Goal: Information Seeking & Learning: Learn about a topic

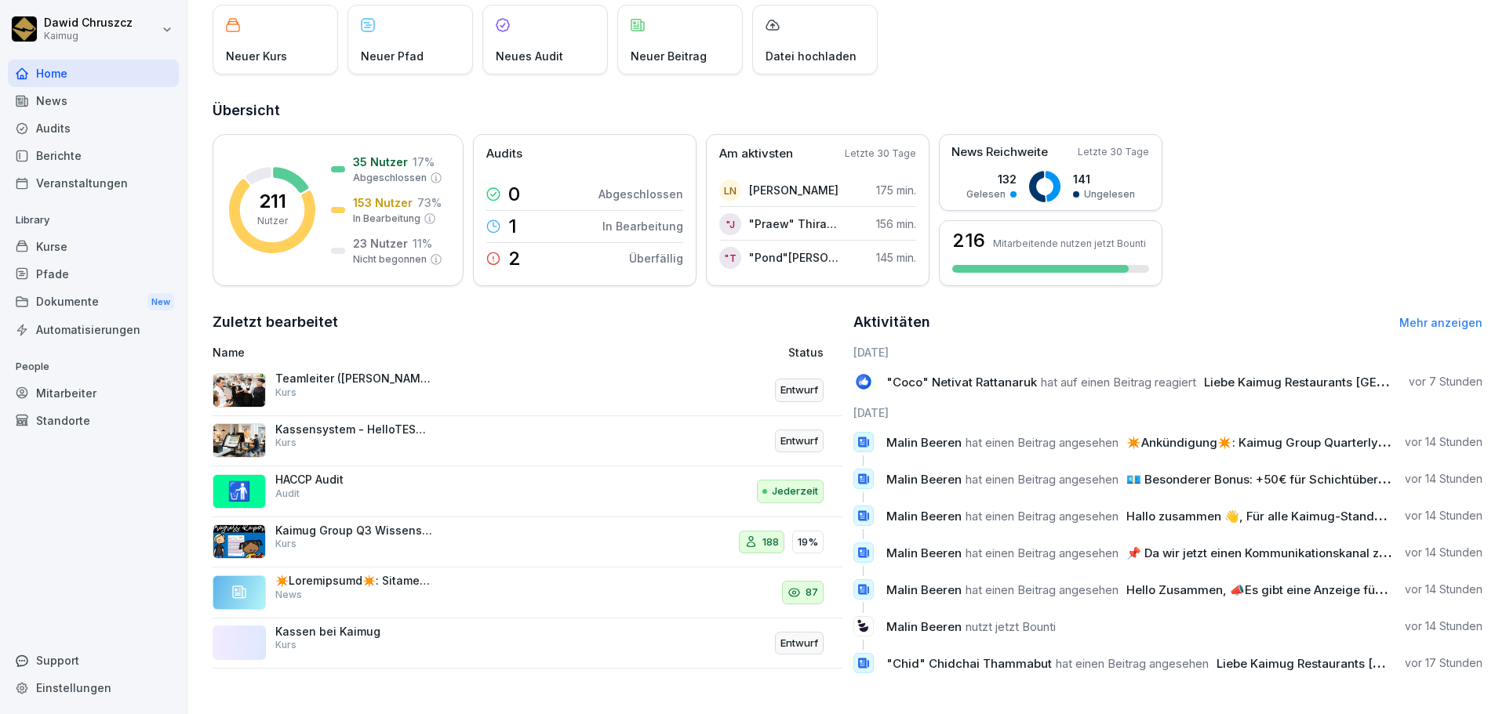
scroll to position [111, 0]
click at [78, 100] on div "News" at bounding box center [93, 100] width 171 height 27
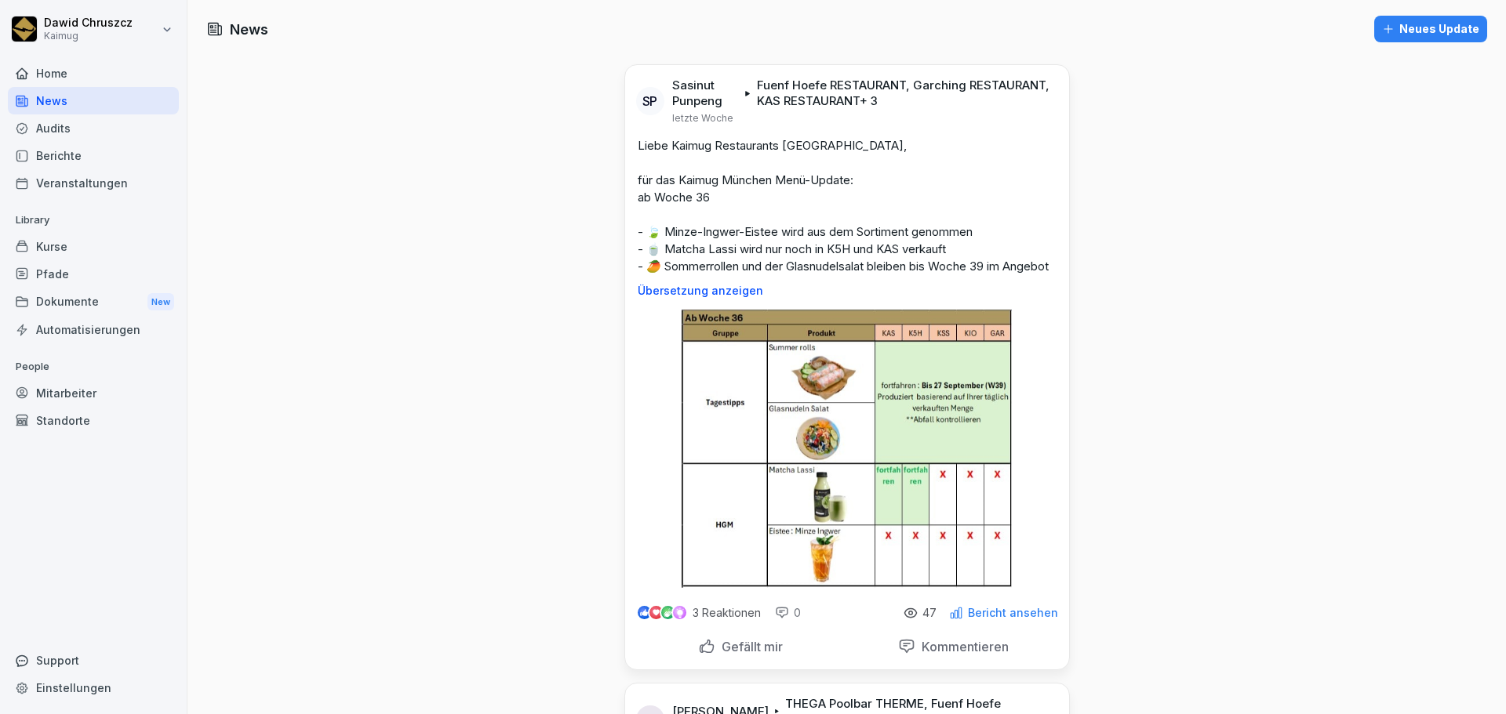
click at [96, 241] on div "Kurse" at bounding box center [93, 246] width 171 height 27
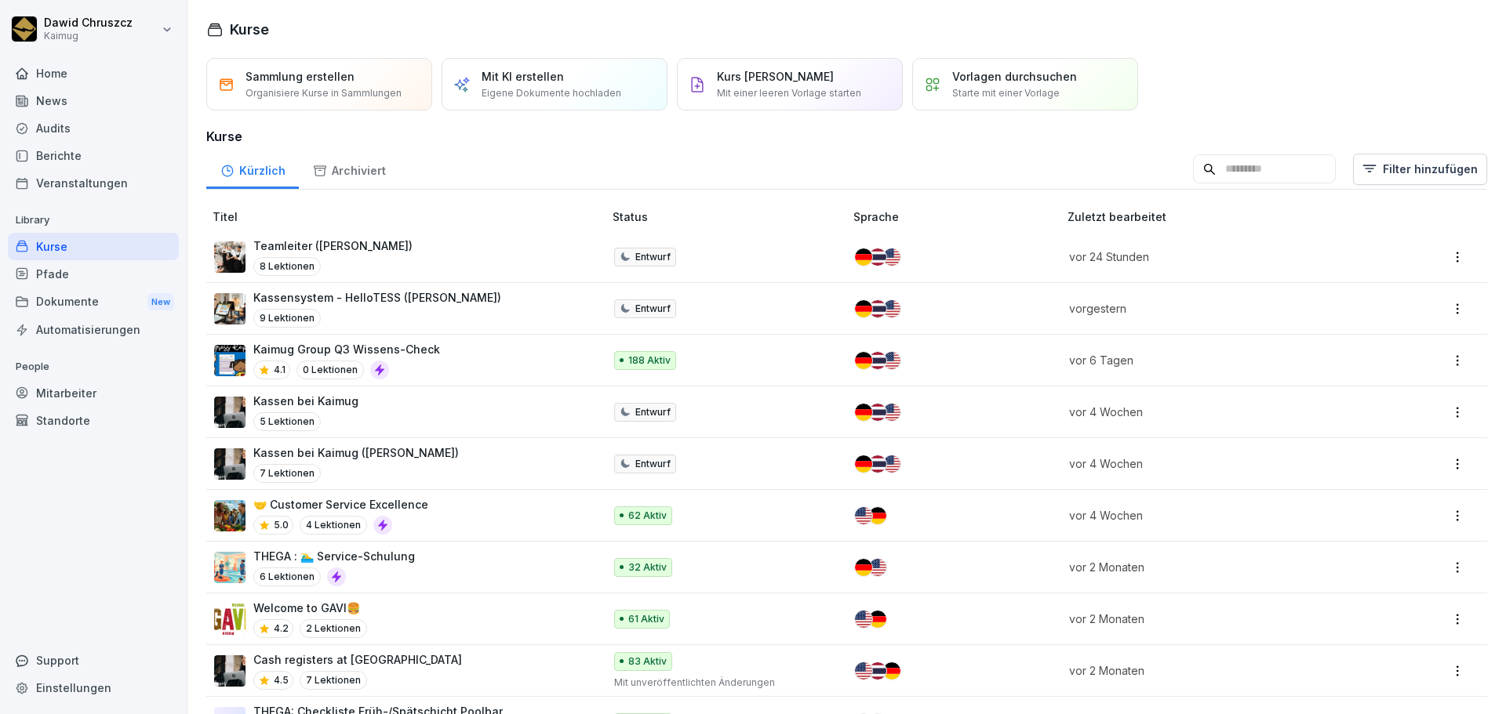
click at [93, 303] on div "Dokumente New" at bounding box center [93, 302] width 171 height 29
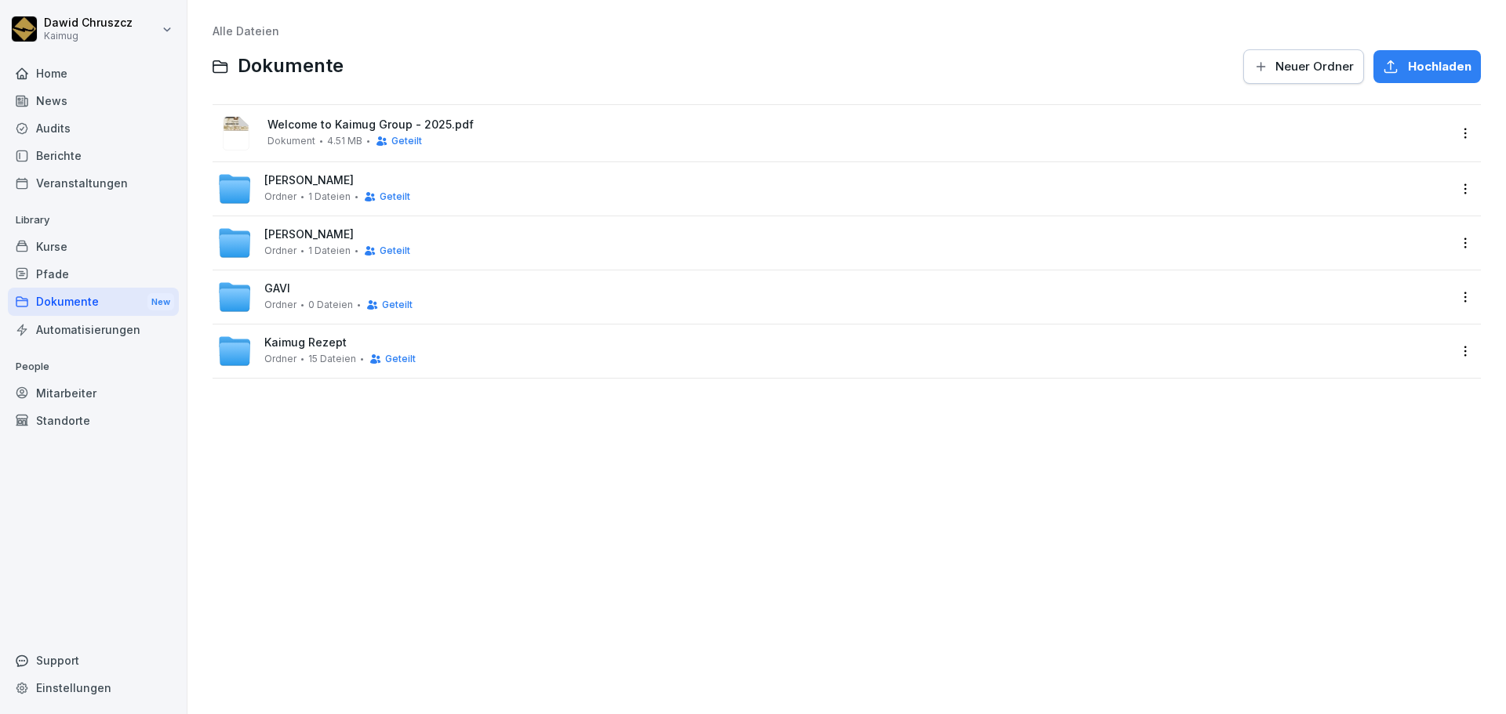
click at [292, 177] on span "[PERSON_NAME]" at bounding box center [308, 180] width 89 height 13
click at [282, 172] on div "[PERSON_NAME] 1 Dateien Geteilt" at bounding box center [832, 189] width 1231 height 35
click at [336, 172] on div "[PERSON_NAME] 1 Dateien Geteilt" at bounding box center [832, 189] width 1231 height 35
click at [315, 224] on div "[PERSON_NAME] 1 Dateien Geteilt" at bounding box center [847, 242] width 1268 height 53
click at [318, 232] on span "[PERSON_NAME]" at bounding box center [308, 234] width 89 height 13
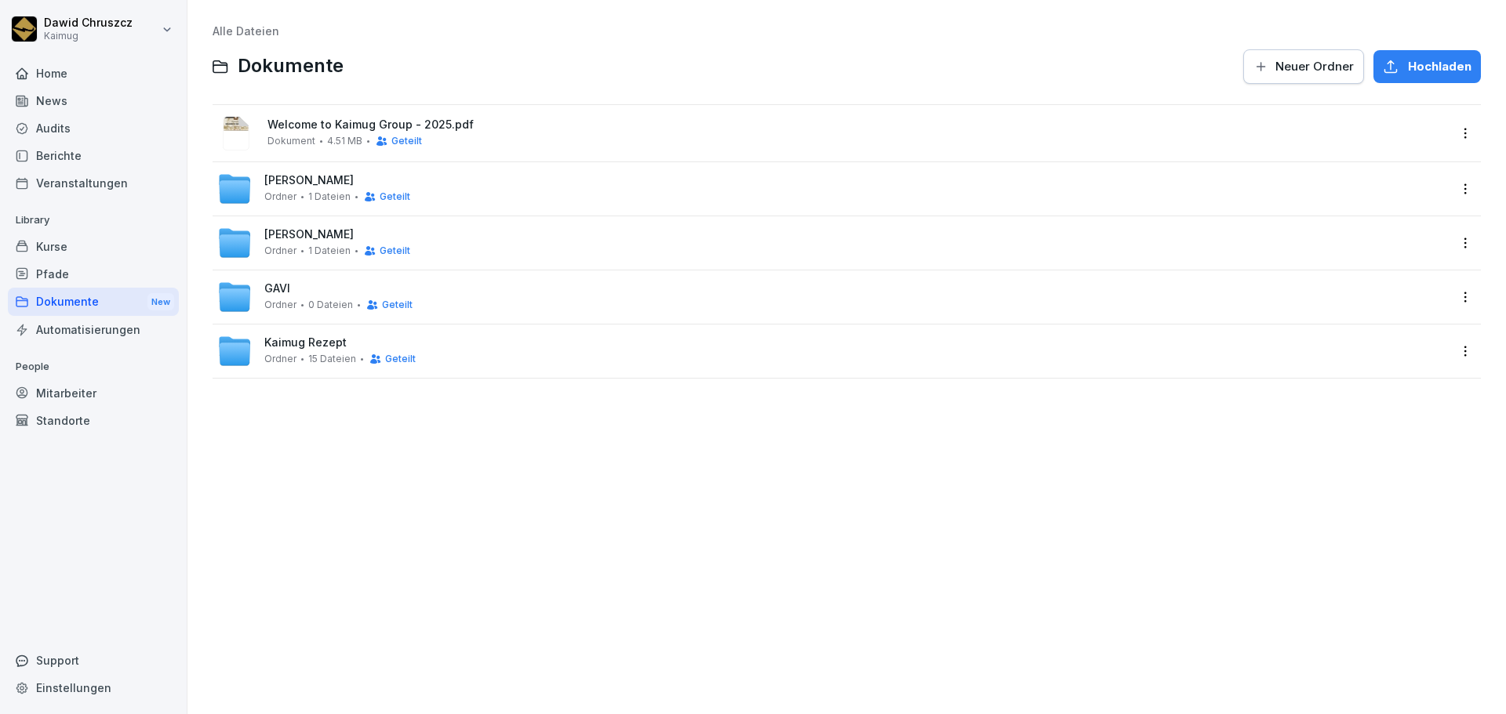
click at [309, 278] on div "GAVI Ordner 0 Dateien Geteilt" at bounding box center [847, 297] width 1268 height 53
click at [313, 282] on div "GAVI Ordner 0 Dateien Geteilt" at bounding box center [832, 297] width 1231 height 35
click at [333, 330] on div "Kaimug Rezept Ordner 15 Dateien Geteilt" at bounding box center [847, 351] width 1268 height 53
click at [336, 339] on span "Kaimug Rezept" at bounding box center [305, 342] width 82 height 13
click at [829, 453] on div "Alle Dateien Dokumente Neuer Ordner Hochladen Welcome to Kaimug Group - 2025.pd…" at bounding box center [846, 357] width 1295 height 691
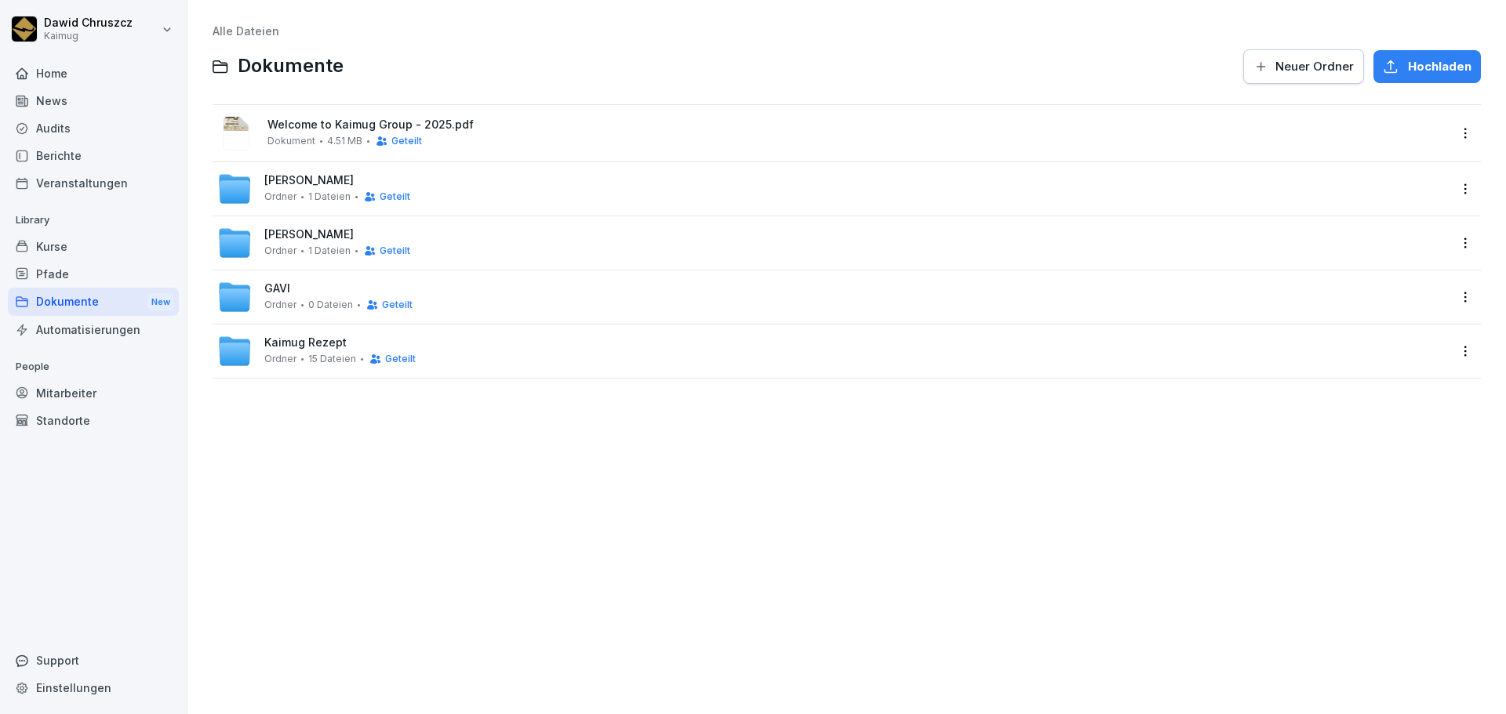
click at [504, 500] on div "Alle Dateien Dokumente Neuer Ordner Hochladen Welcome to Kaimug Group - 2025.pd…" at bounding box center [846, 357] width 1295 height 691
click at [332, 177] on div "[PERSON_NAME] 1 Dateien Geteilt" at bounding box center [337, 188] width 146 height 29
click at [556, 187] on div "[PERSON_NAME] 1 Dateien Geteilt" at bounding box center [832, 189] width 1231 height 35
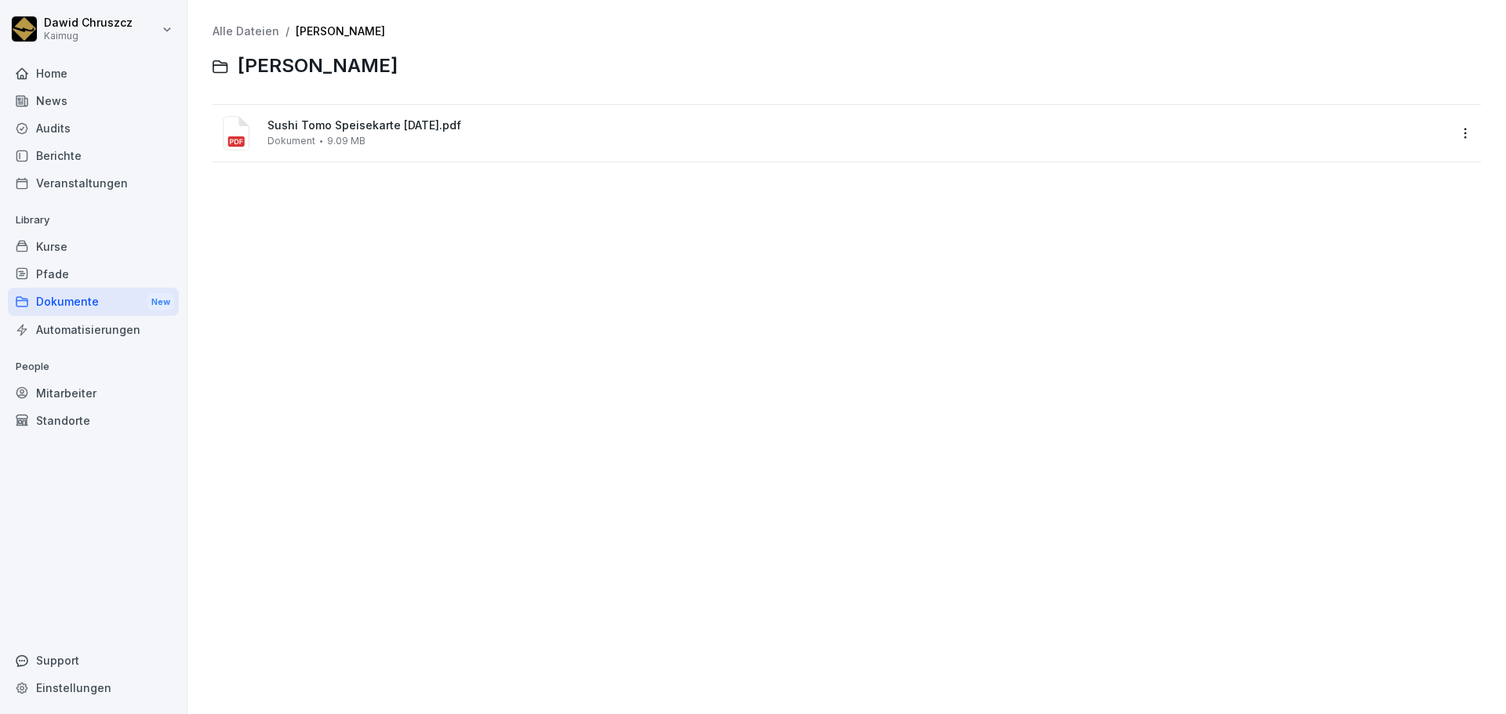
click at [1206, 69] on div at bounding box center [944, 67] width 1074 height 38
drag, startPoint x: 1355, startPoint y: 73, endPoint x: 1449, endPoint y: 73, distance: 93.3
click at [1373, 76] on div at bounding box center [944, 67] width 1074 height 38
click at [1456, 127] on html "[PERSON_NAME] Kaimug Home News Audits Berichte Veranstaltungen Library Kurse Pf…" at bounding box center [753, 357] width 1506 height 714
drag, startPoint x: 1278, startPoint y: 338, endPoint x: 1263, endPoint y: 317, distance: 25.9
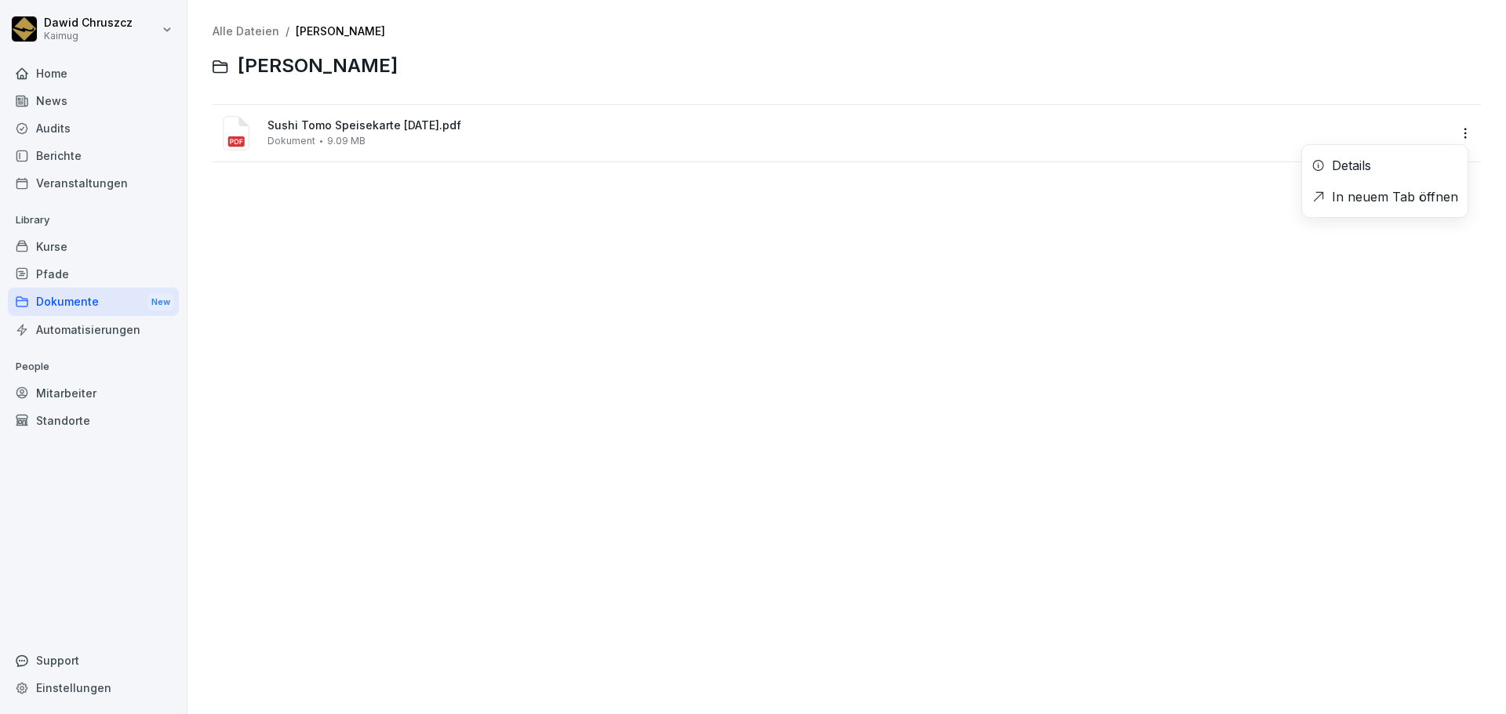
click at [1263, 317] on html "[PERSON_NAME] Kaimug Home News Audits Berichte Veranstaltungen Library Kurse Pf…" at bounding box center [753, 357] width 1506 height 714
click at [258, 32] on link "Alle Dateien" at bounding box center [246, 30] width 67 height 13
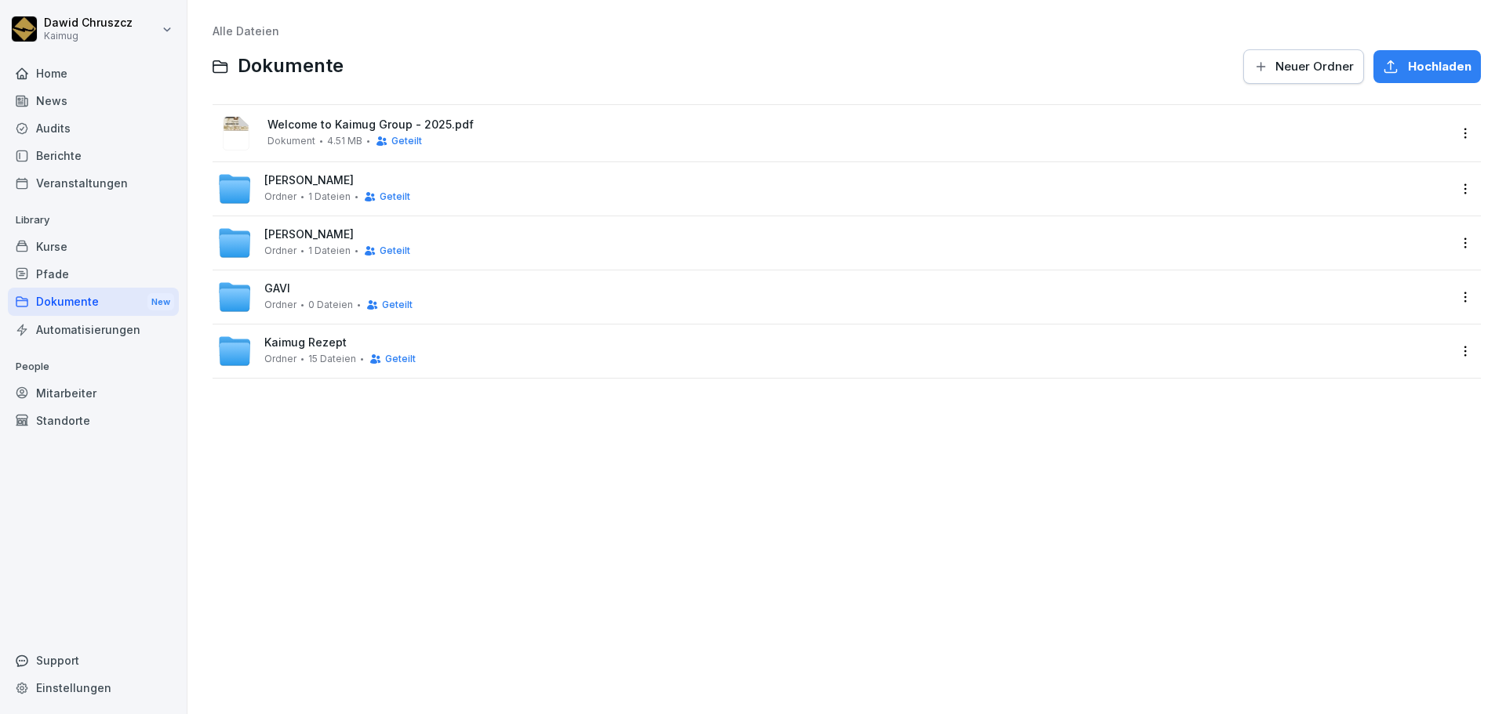
click at [303, 182] on span "[PERSON_NAME]" at bounding box center [308, 180] width 89 height 13
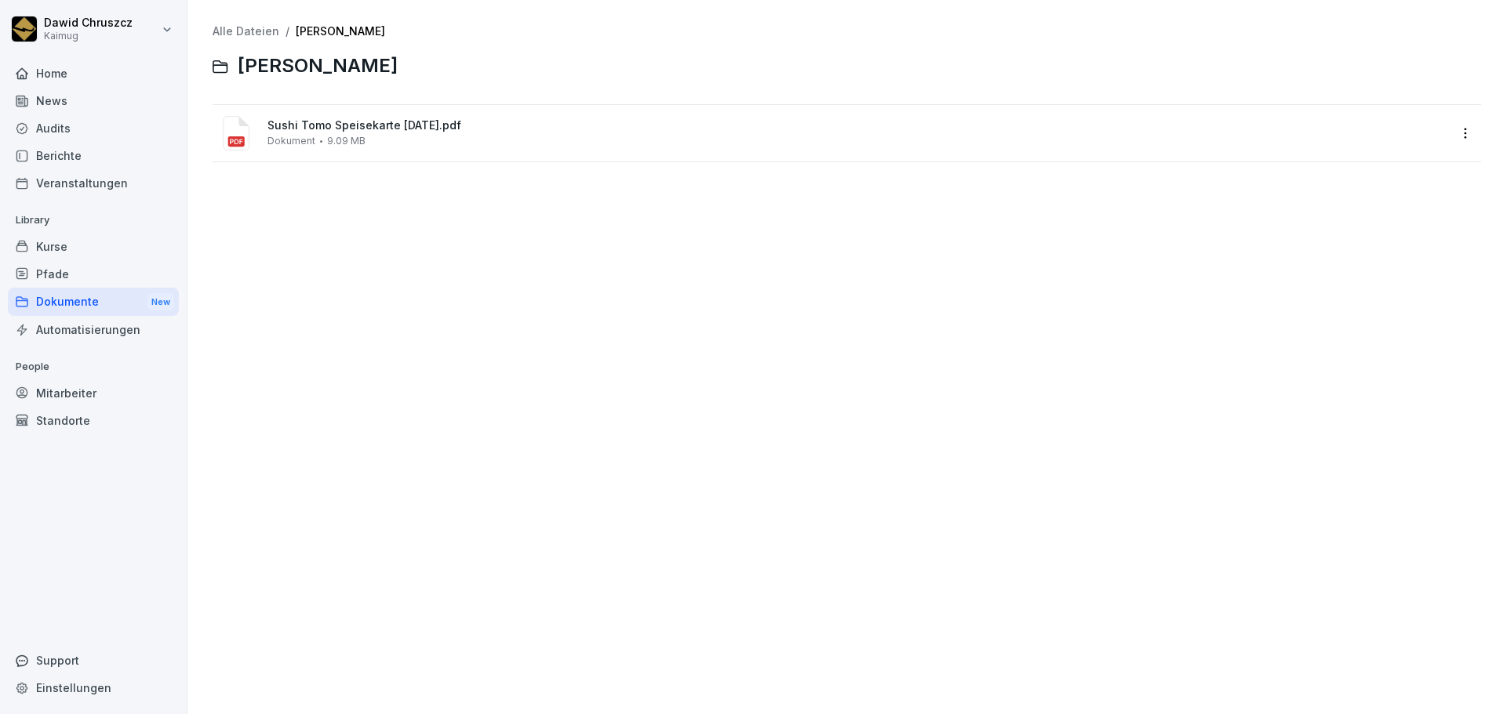
click at [237, 35] on link "Alle Dateien" at bounding box center [246, 30] width 67 height 13
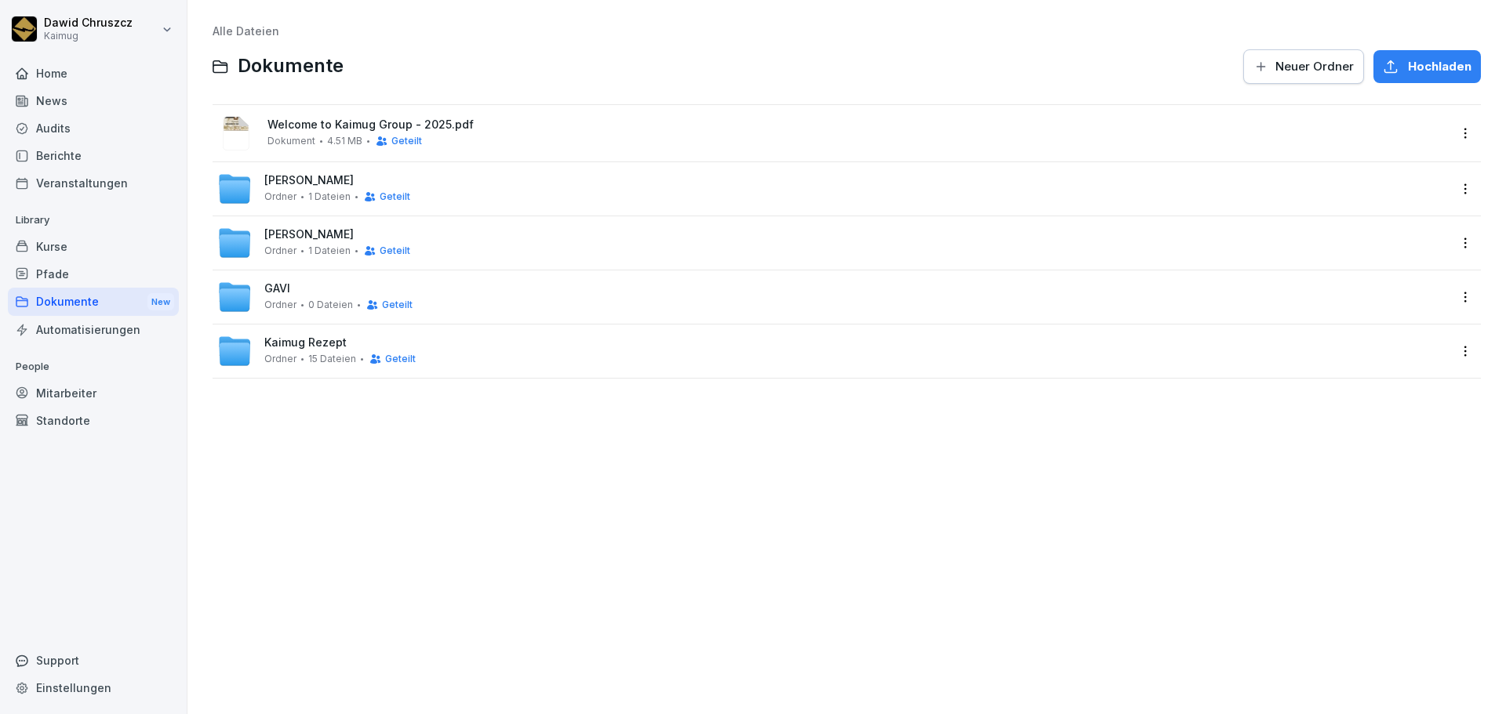
click at [312, 293] on div "GAVI Ordner 0 Dateien Geteilt" at bounding box center [338, 296] width 148 height 29
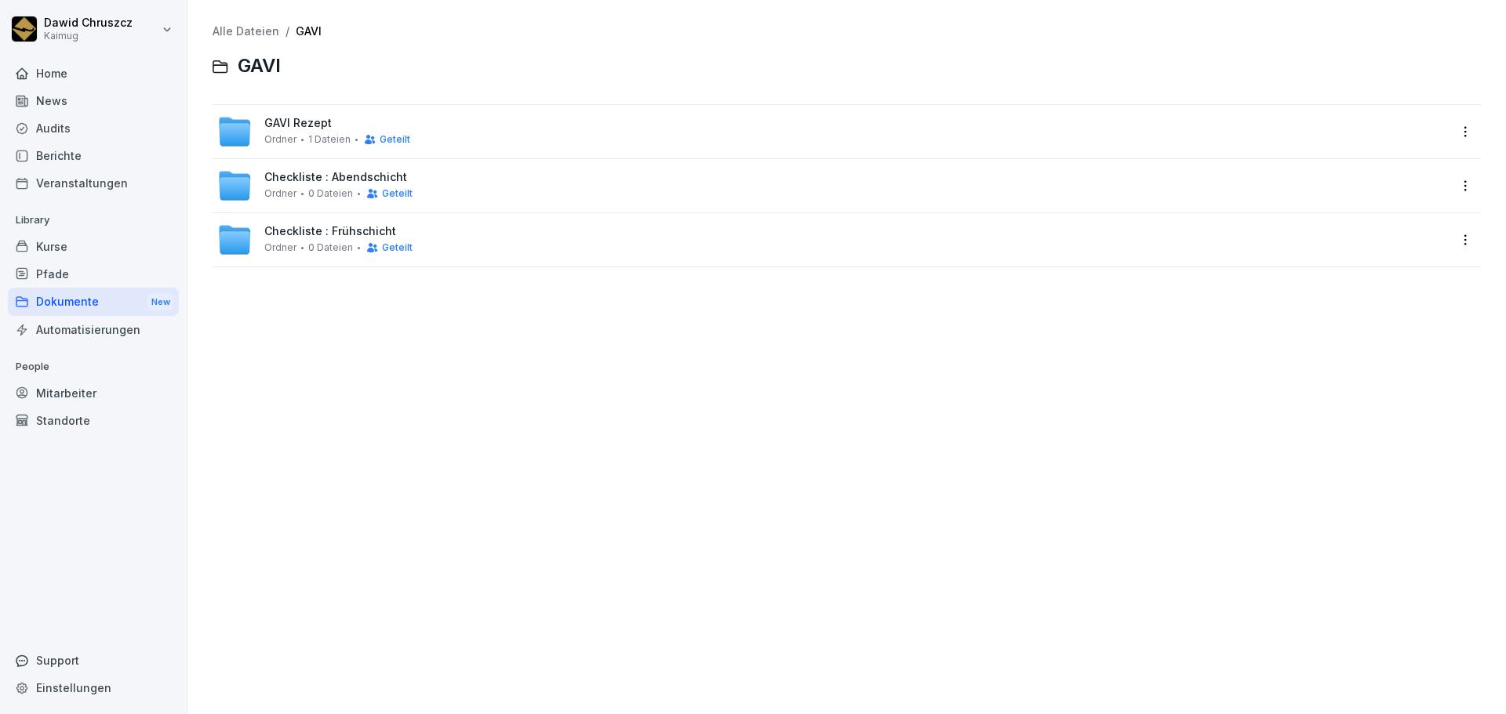
click at [1347, 333] on div "Alle Dateien / GAVI GAVI GAVI Rezept Ordner 1 Dateien Geteilt Checkliste : Aben…" at bounding box center [846, 357] width 1295 height 691
click at [589, 183] on div "Checkliste : Abendschicht Ordner 0 Dateien Geteilt" at bounding box center [832, 186] width 1231 height 35
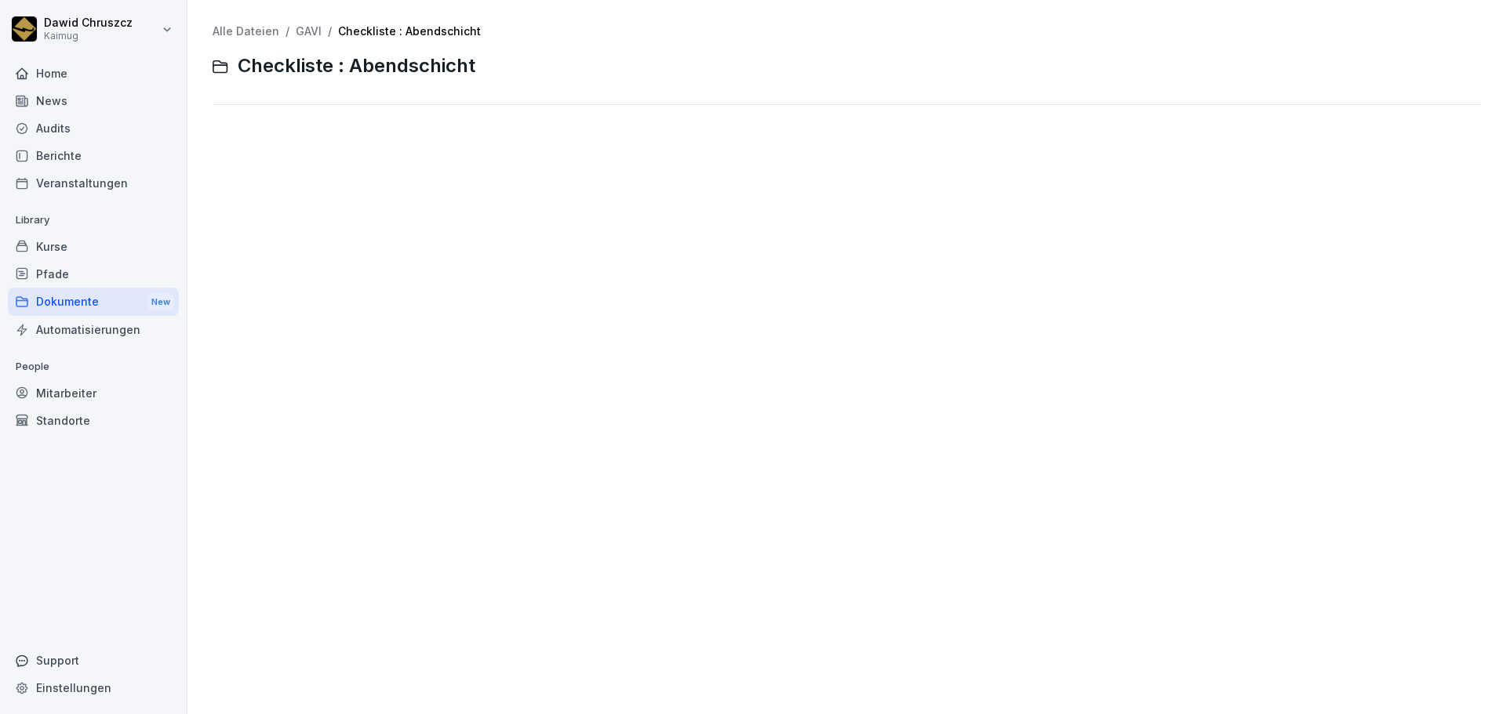
click at [296, 31] on link "GAVI" at bounding box center [309, 30] width 26 height 13
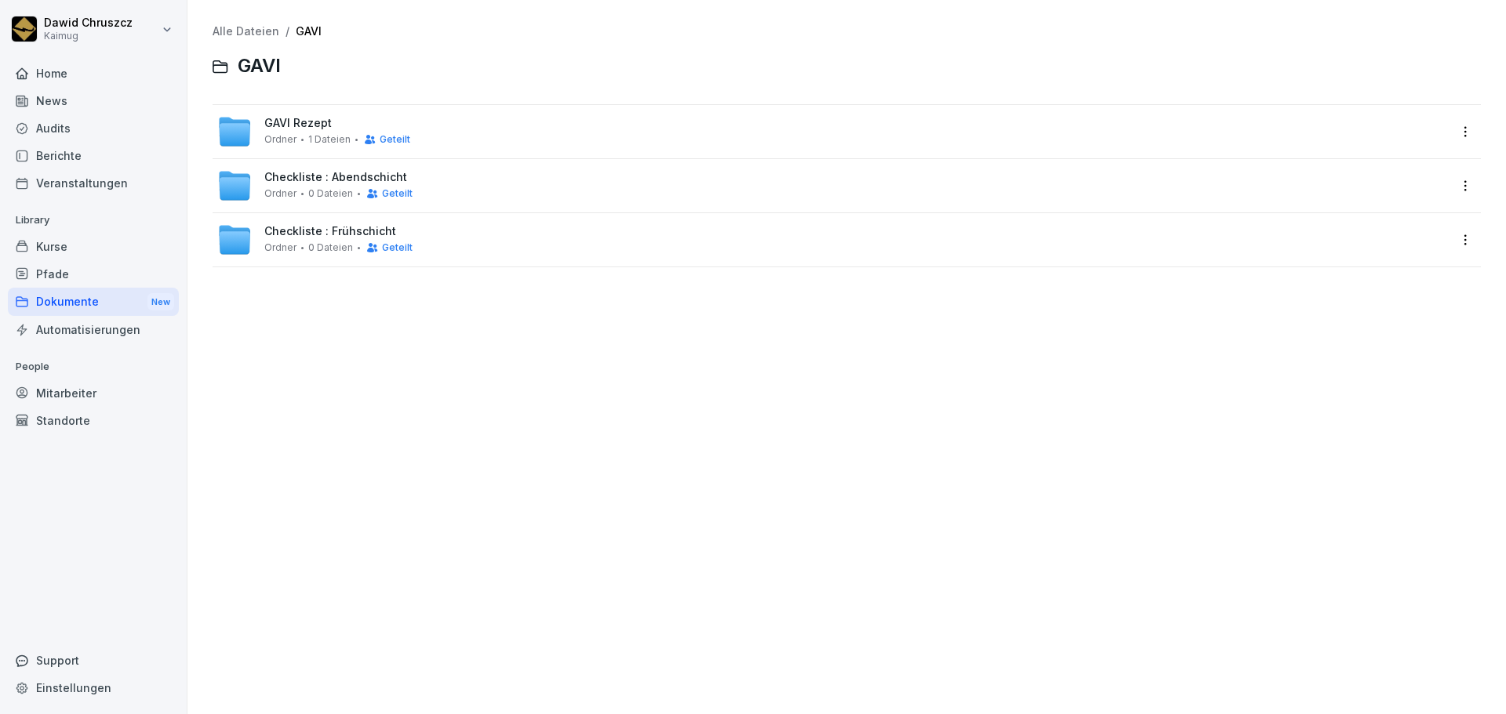
click at [255, 30] on link "Alle Dateien" at bounding box center [246, 30] width 67 height 13
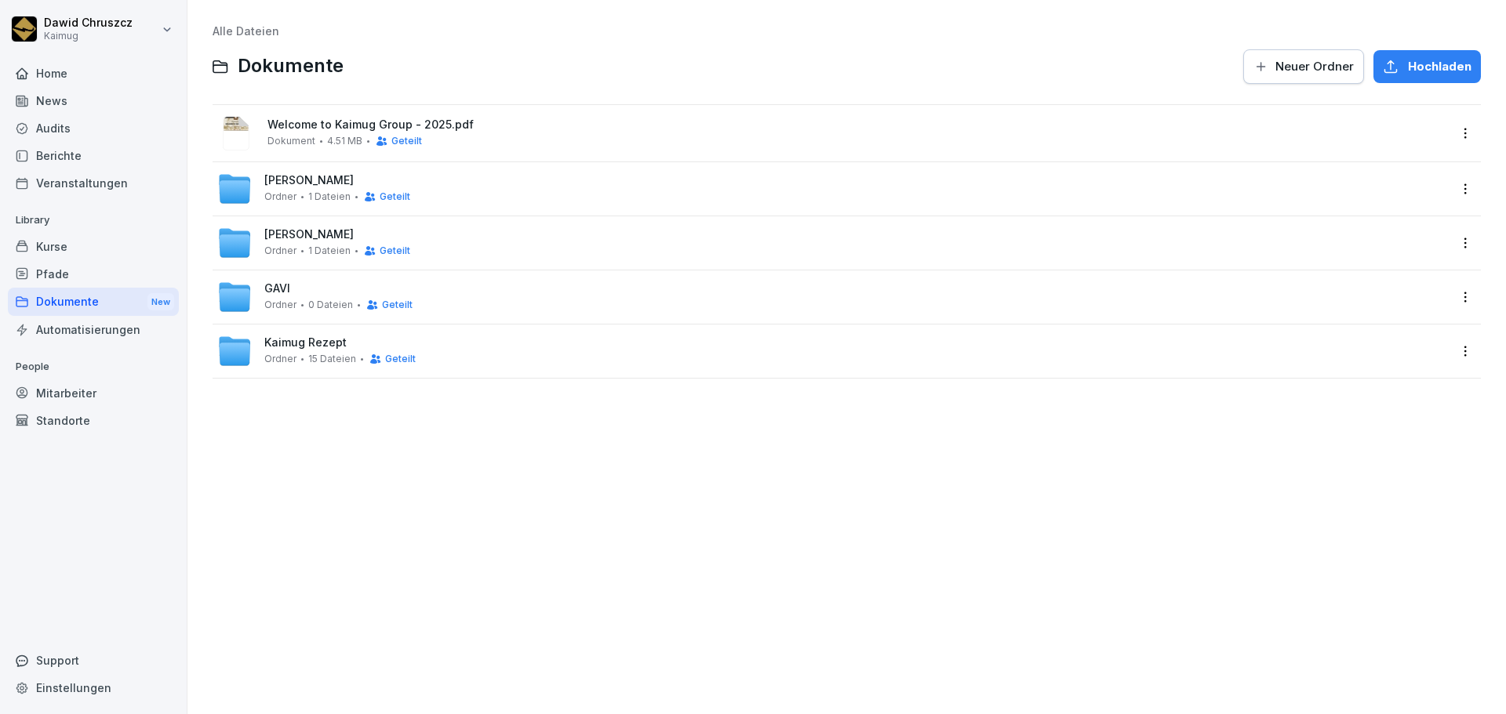
click at [1396, 62] on div "Hochladen" at bounding box center [1427, 66] width 89 height 17
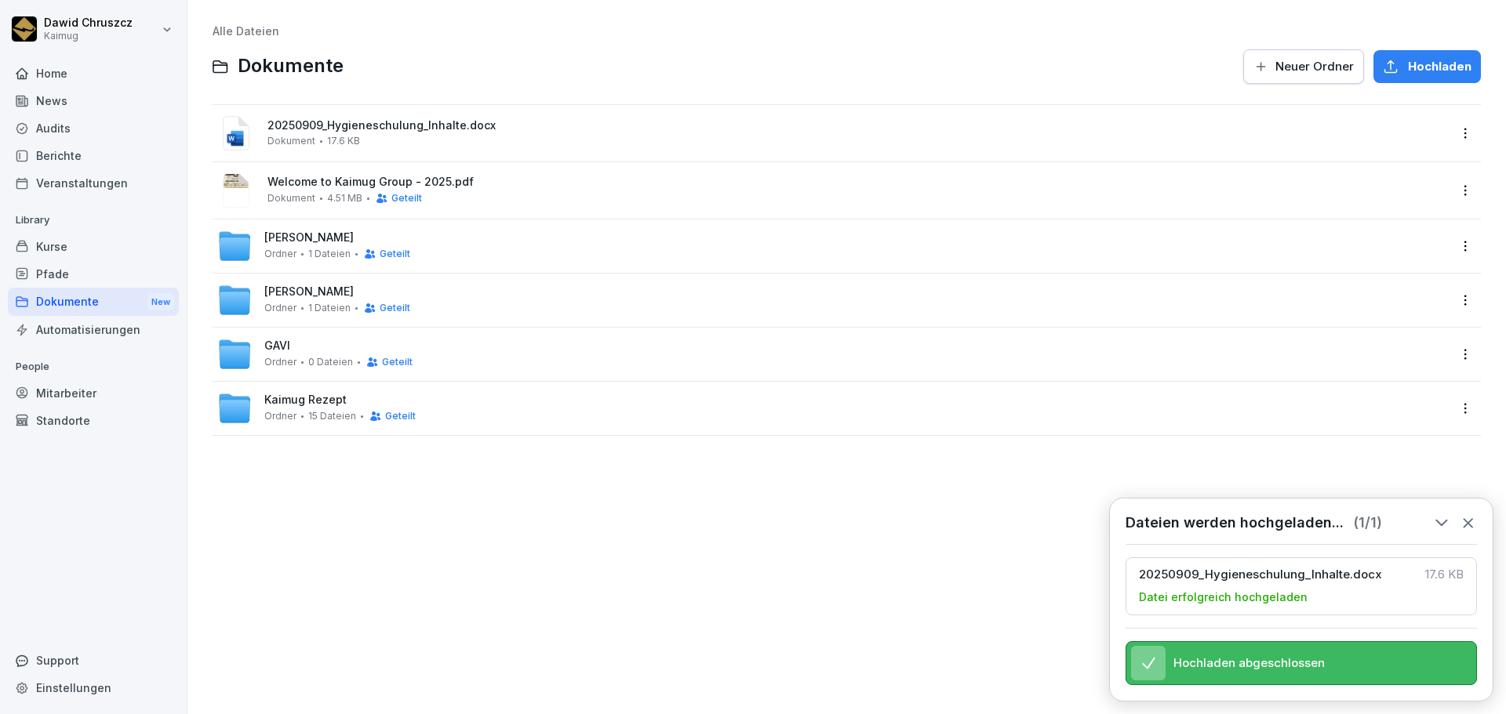
click at [1460, 514] on icon at bounding box center [1468, 522] width 17 height 17
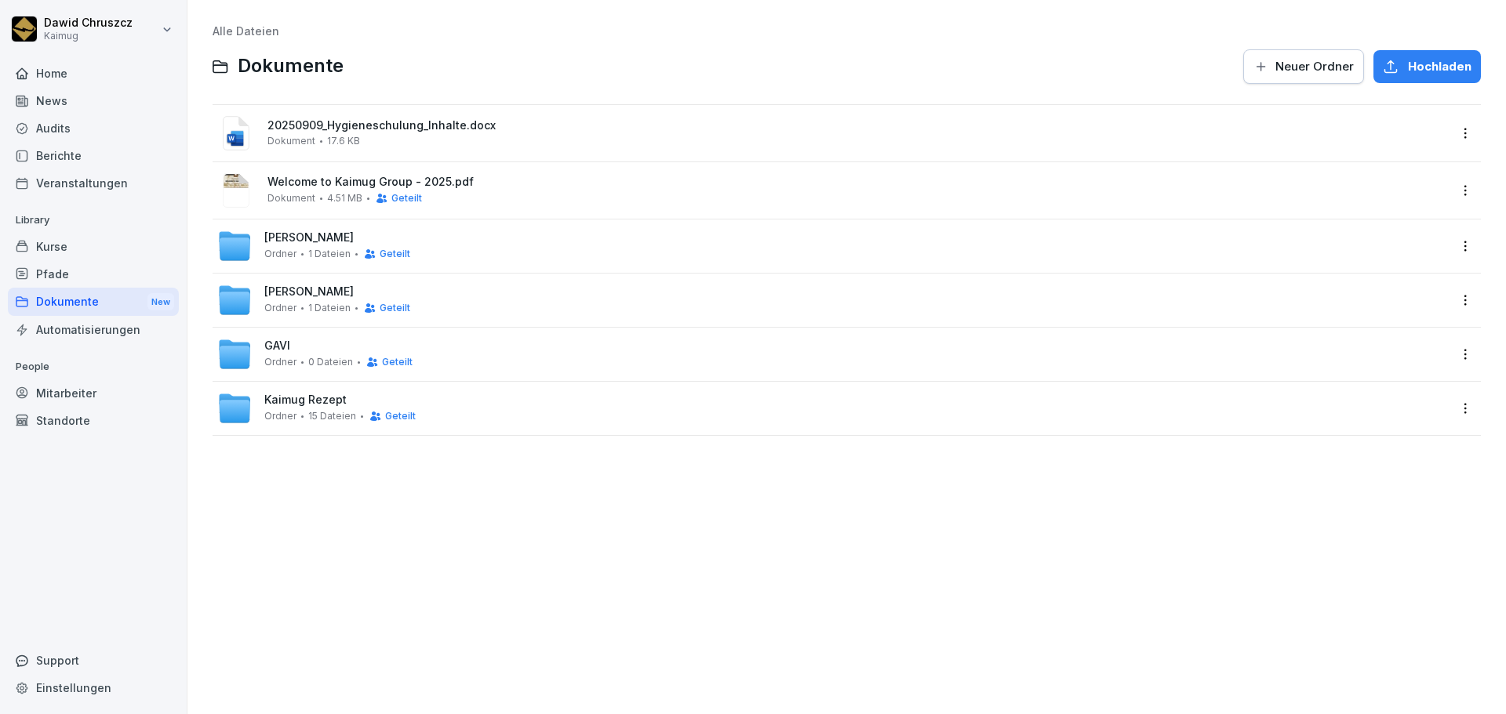
click at [456, 122] on span "20250909_Hygieneschulung_Inhalte.docx" at bounding box center [857, 125] width 1180 height 13
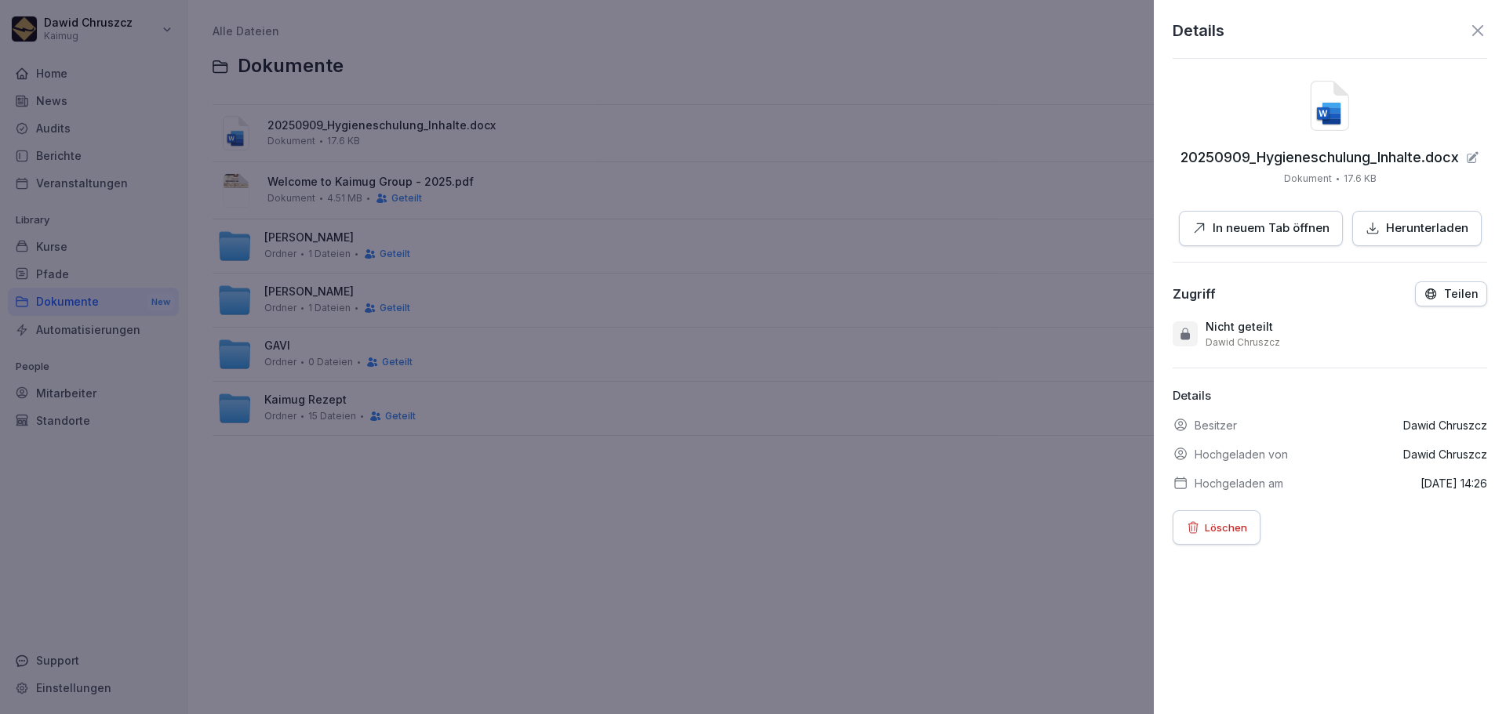
click at [1307, 224] on p "In neuem Tab öffnen" at bounding box center [1270, 229] width 117 height 18
click at [1228, 529] on p "Löschen" at bounding box center [1226, 527] width 42 height 17
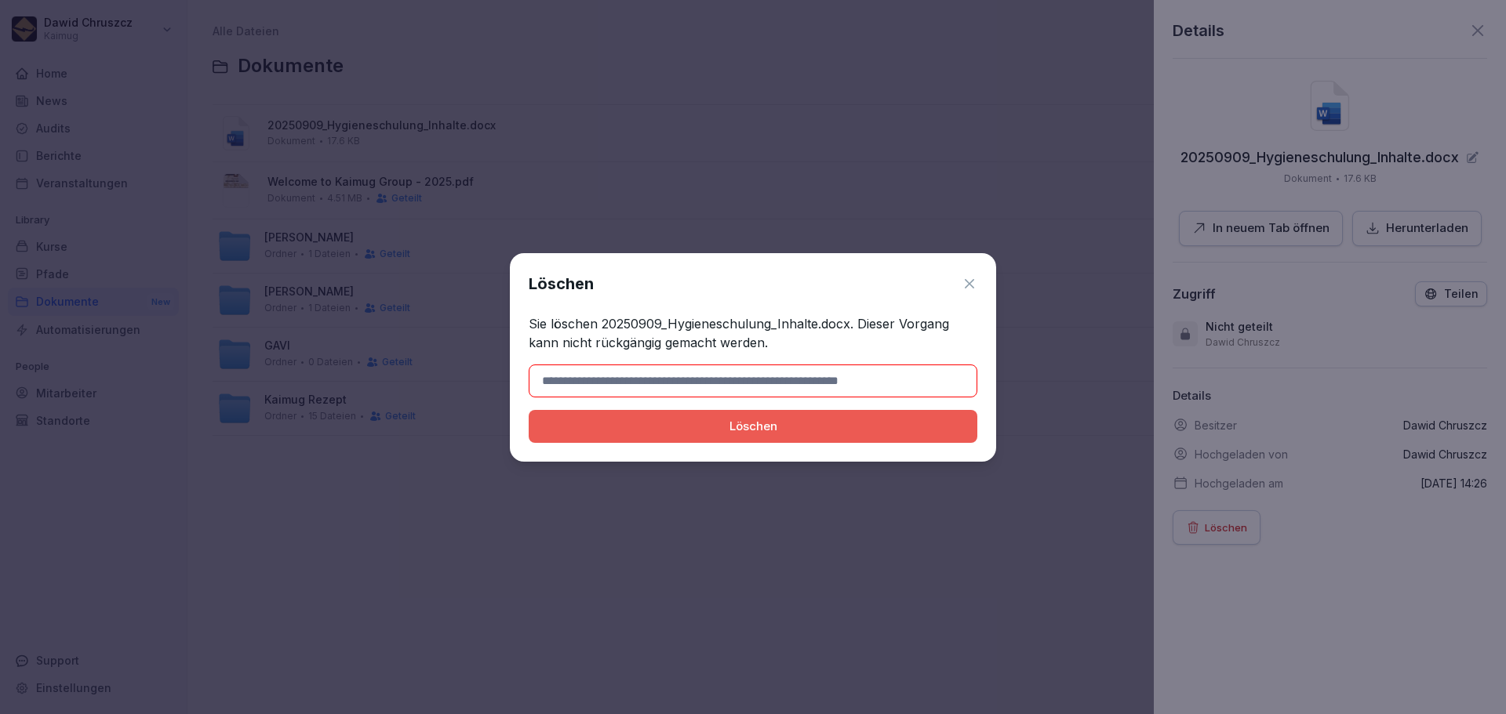
click at [970, 281] on icon at bounding box center [970, 284] width 16 height 16
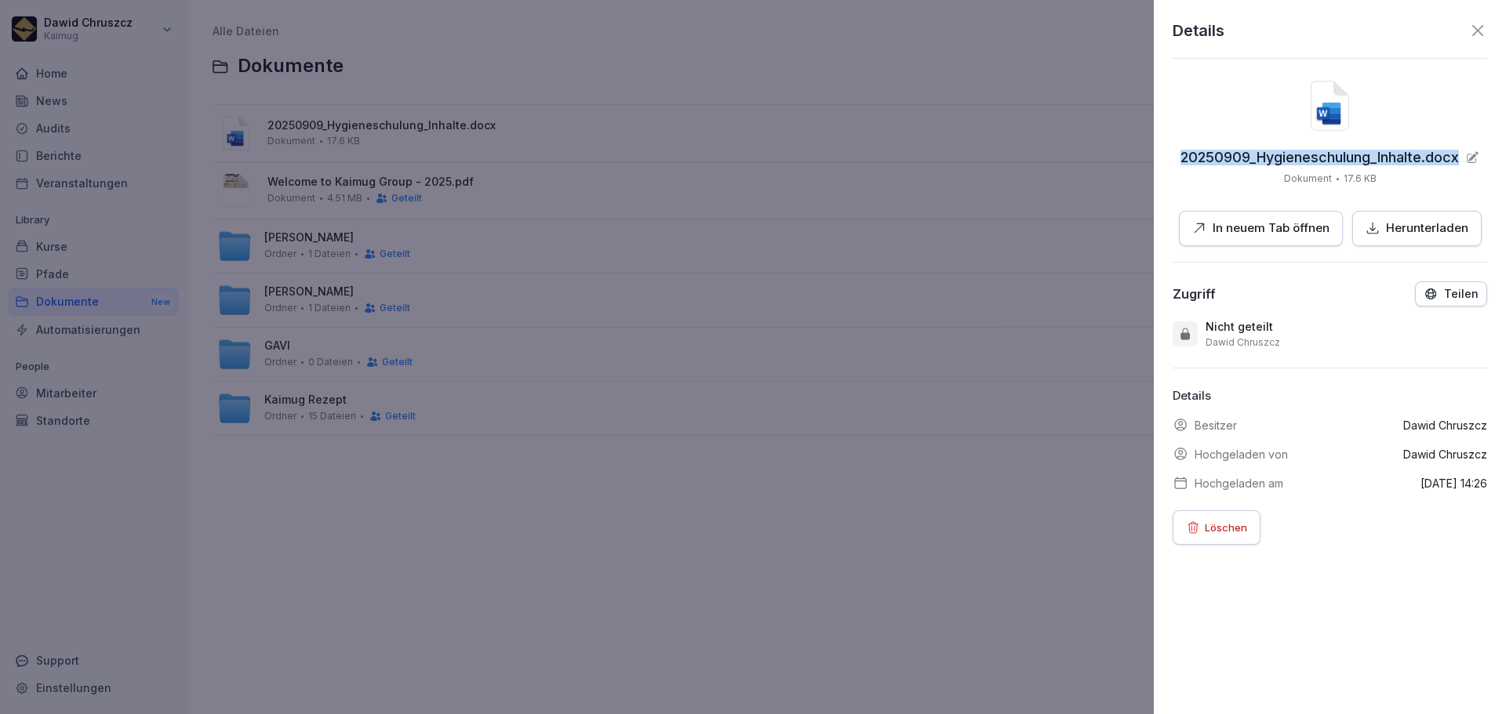
drag, startPoint x: 1169, startPoint y: 158, endPoint x: 1486, endPoint y: 155, distance: 316.9
click at [1486, 155] on div "Details 20250909_Hygieneschulung_Inhalte.docx Dokument 17.6 KB In neuem Tab öff…" at bounding box center [1330, 357] width 352 height 714
copy div "20250909_Hygieneschulung_Inhalte.docx"
click at [1245, 528] on p "Löschen" at bounding box center [1226, 527] width 42 height 17
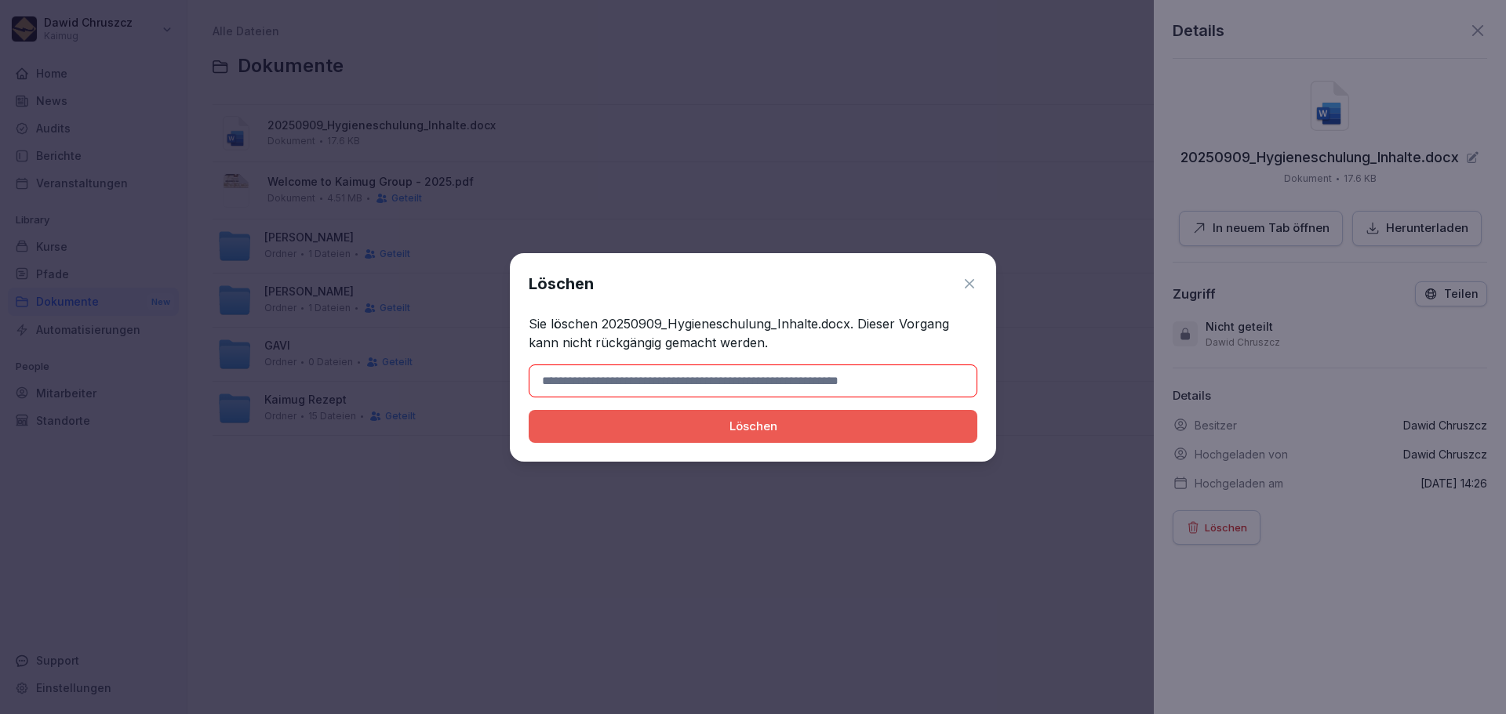
click at [726, 380] on input at bounding box center [753, 381] width 449 height 33
type input "**********"
click at [822, 420] on div "Löschen" at bounding box center [753, 426] width 424 height 17
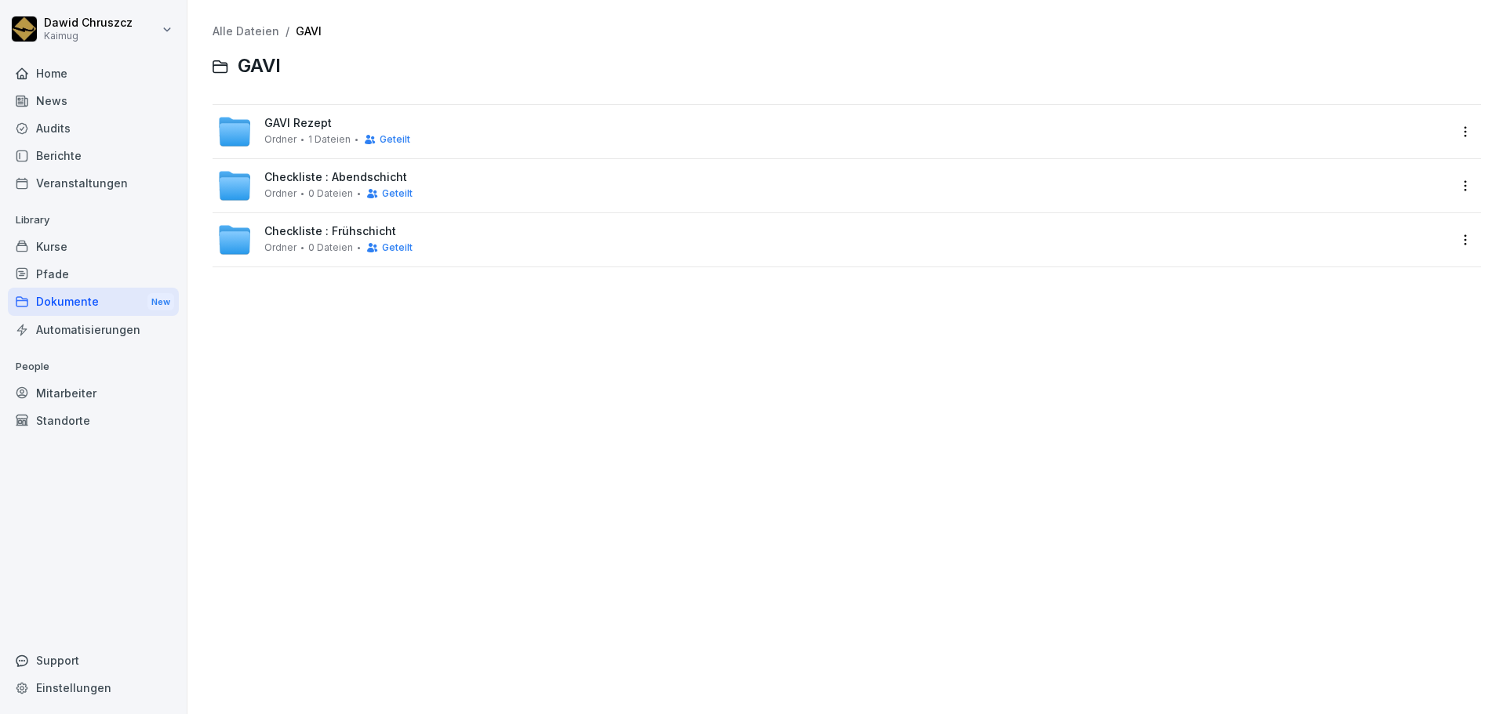
click at [420, 453] on div "Alle Dateien / GAVI GAVI GAVI Rezept Ordner 1 Dateien Geteilt Checkliste : Aben…" at bounding box center [846, 357] width 1295 height 691
click at [333, 177] on span "Checkliste : Abendschicht" at bounding box center [335, 177] width 143 height 13
click at [304, 120] on span "GAVI Rezept" at bounding box center [297, 123] width 67 height 13
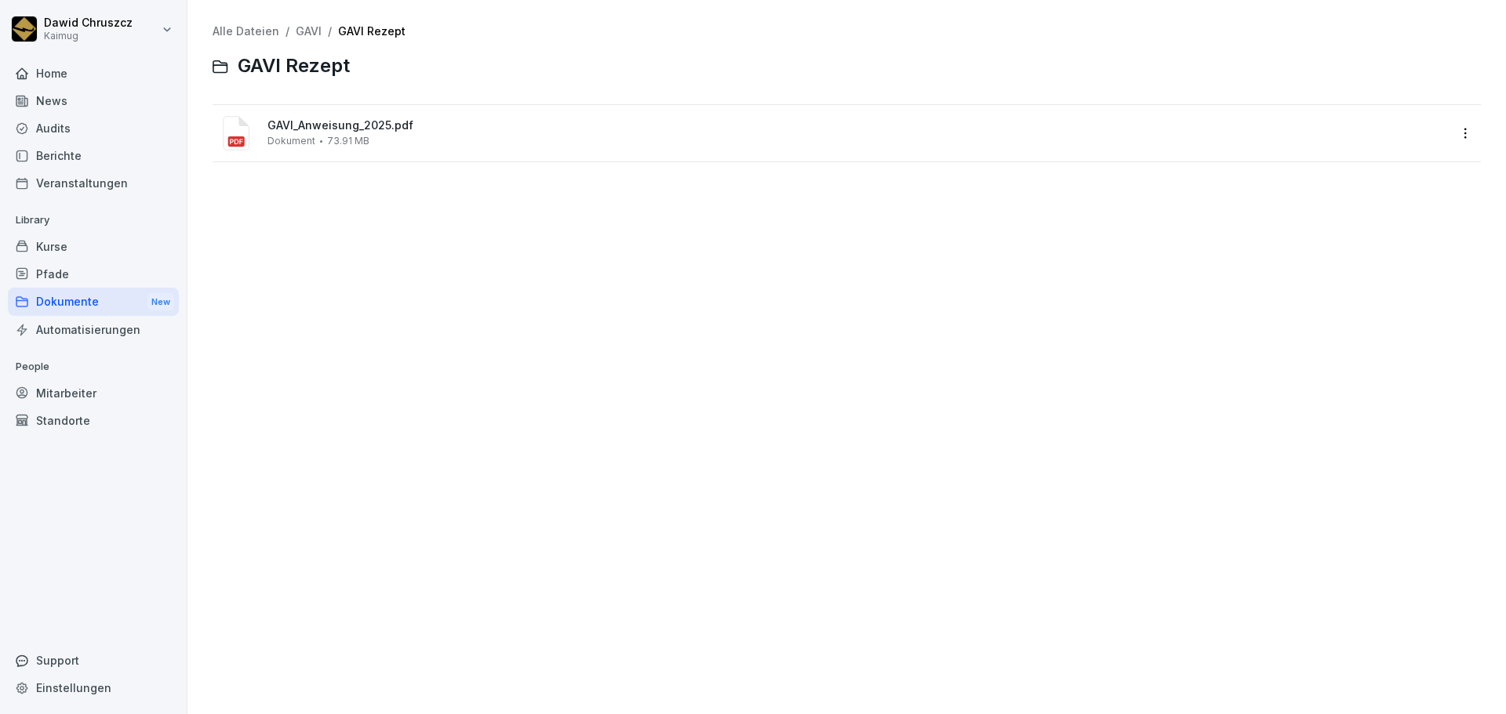
click at [319, 117] on div "GAVI_Anweisung_2025.pdf Dokument 73.91 MB" at bounding box center [832, 134] width 1231 height 38
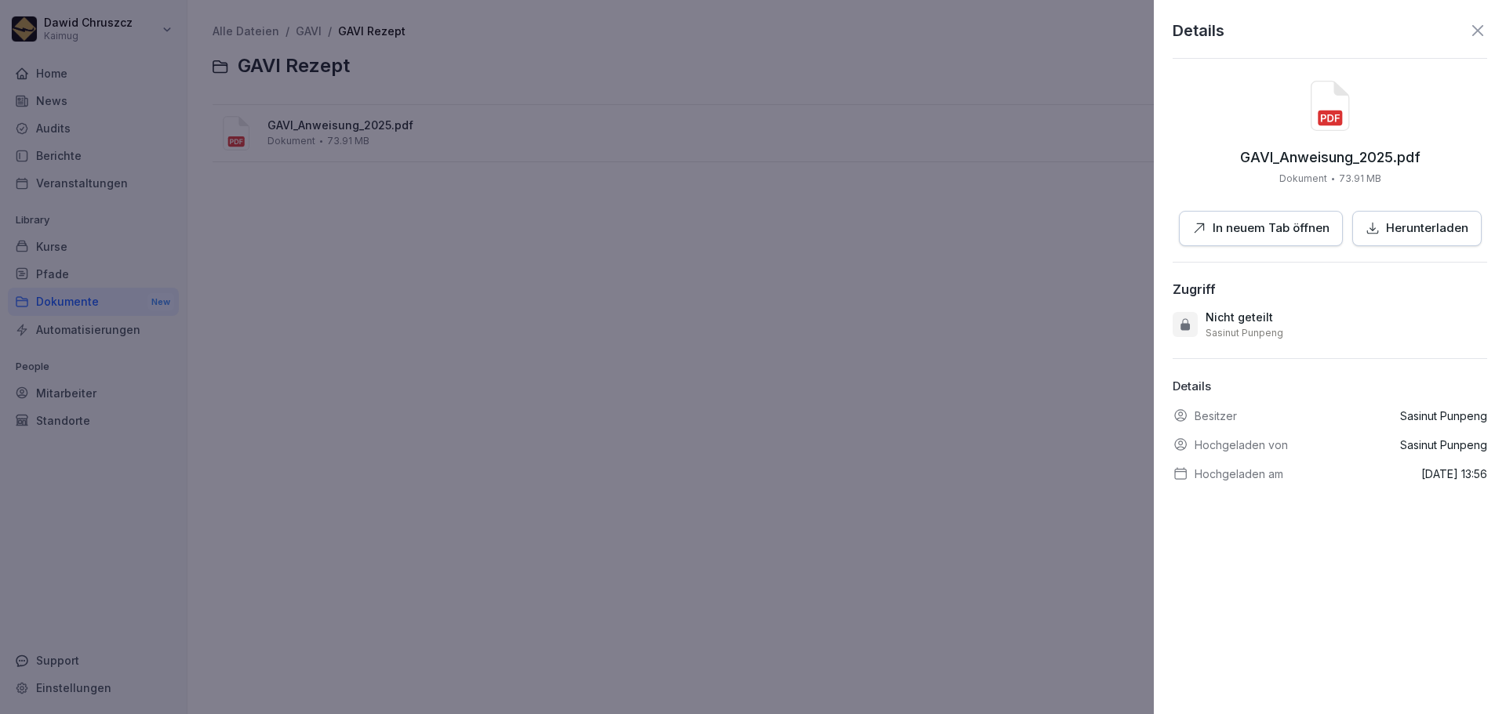
click at [1289, 230] on p "In neuem Tab öffnen" at bounding box center [1270, 229] width 117 height 18
click at [1472, 32] on icon at bounding box center [1477, 30] width 11 height 11
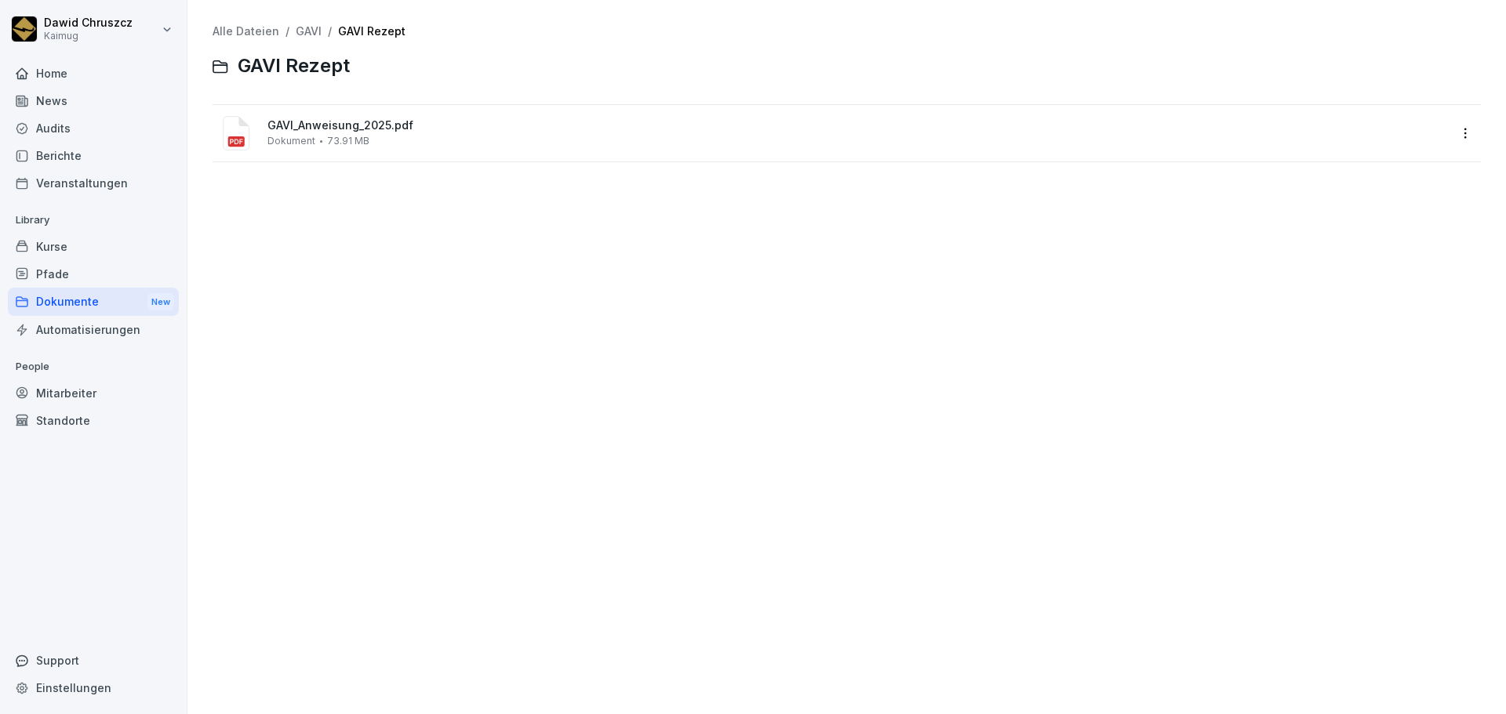
click at [250, 31] on link "Alle Dateien" at bounding box center [246, 30] width 67 height 13
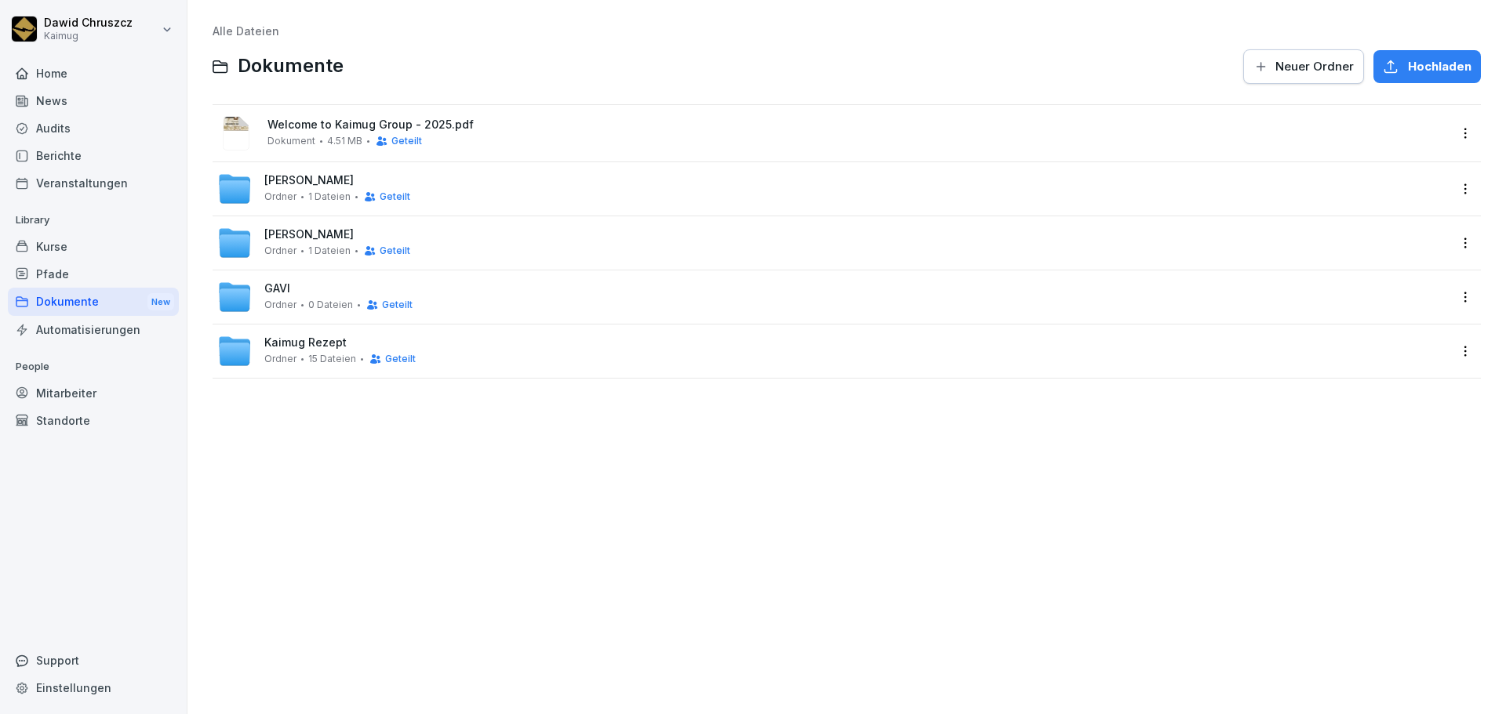
click at [341, 336] on span "Kaimug Rezept" at bounding box center [305, 342] width 82 height 13
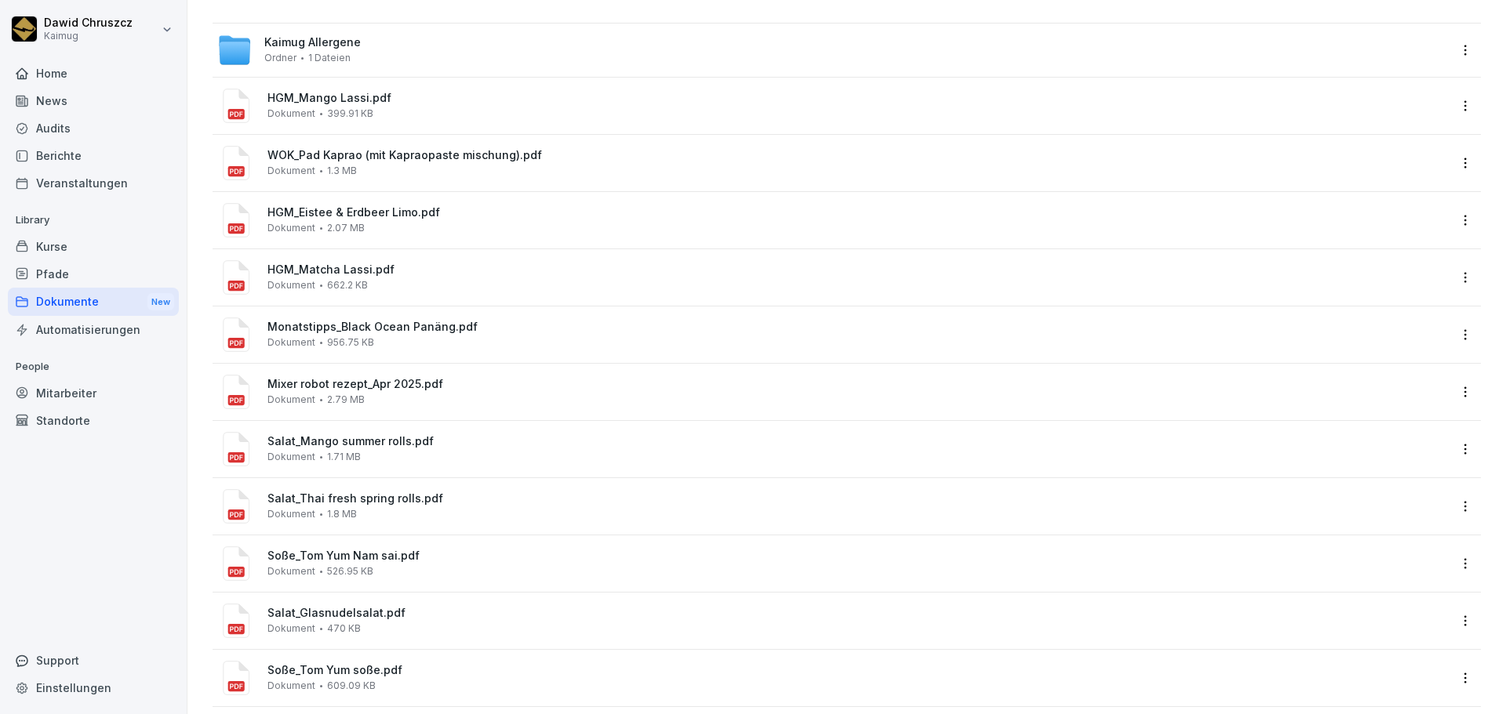
scroll to position [157, 0]
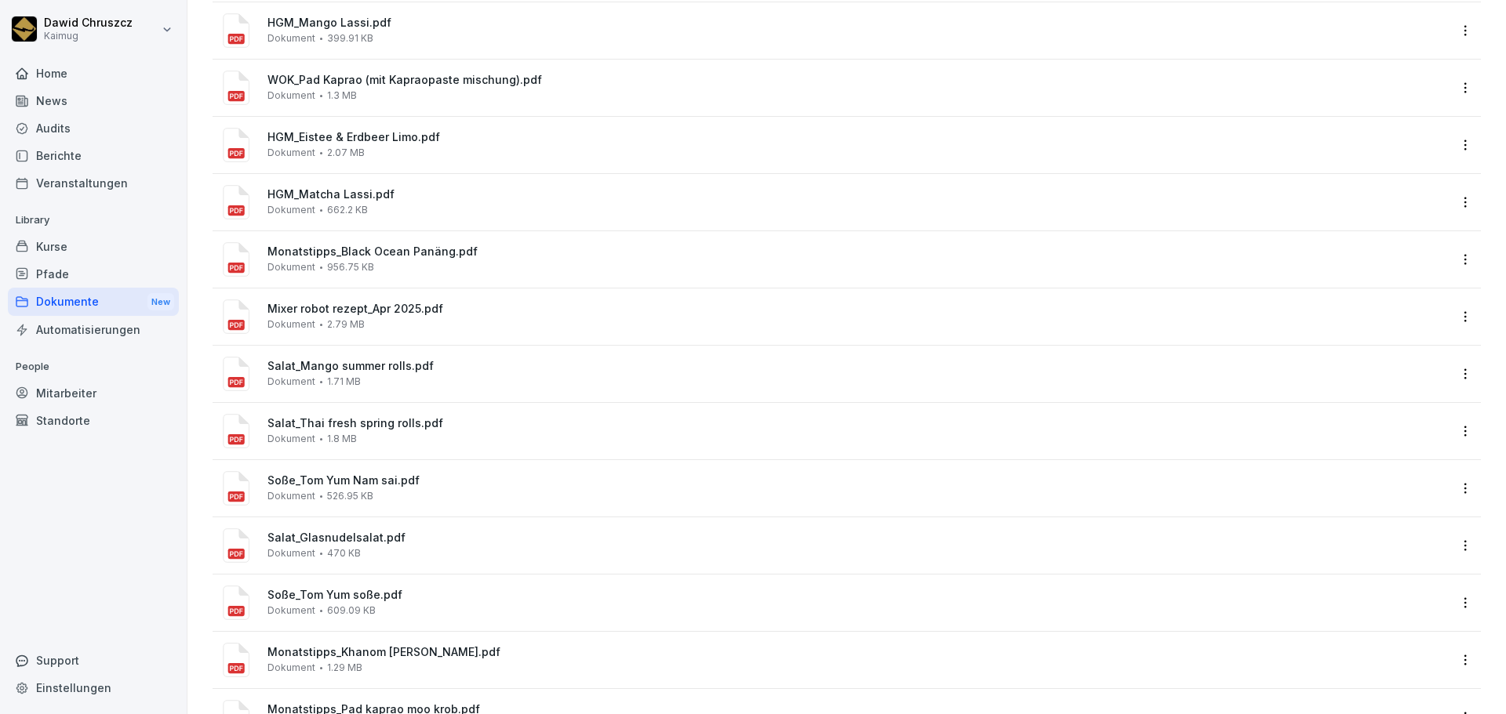
click at [404, 362] on span "Salat_Mango summer rolls.pdf" at bounding box center [857, 366] width 1180 height 13
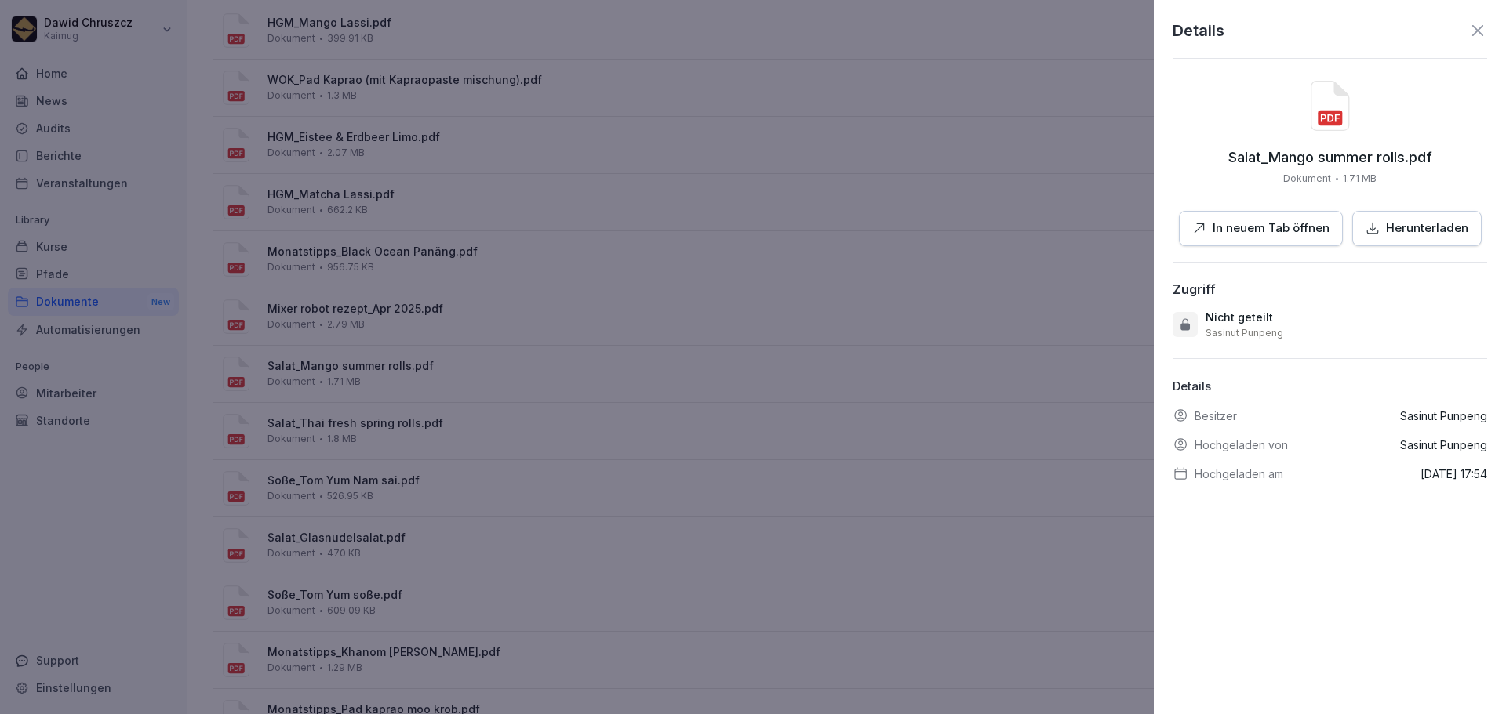
click at [1254, 227] on p "In neuem Tab öffnen" at bounding box center [1270, 229] width 117 height 18
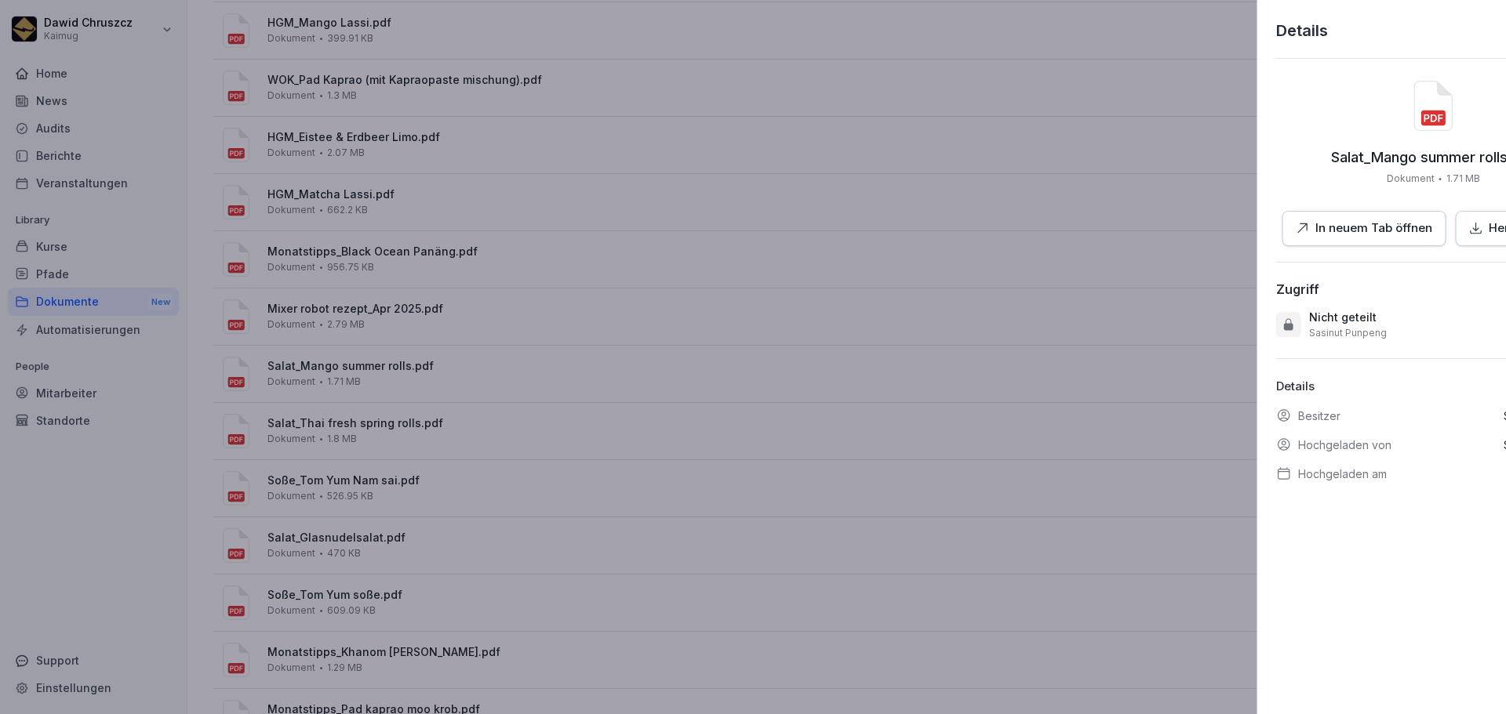
click at [329, 367] on div at bounding box center [753, 357] width 1506 height 714
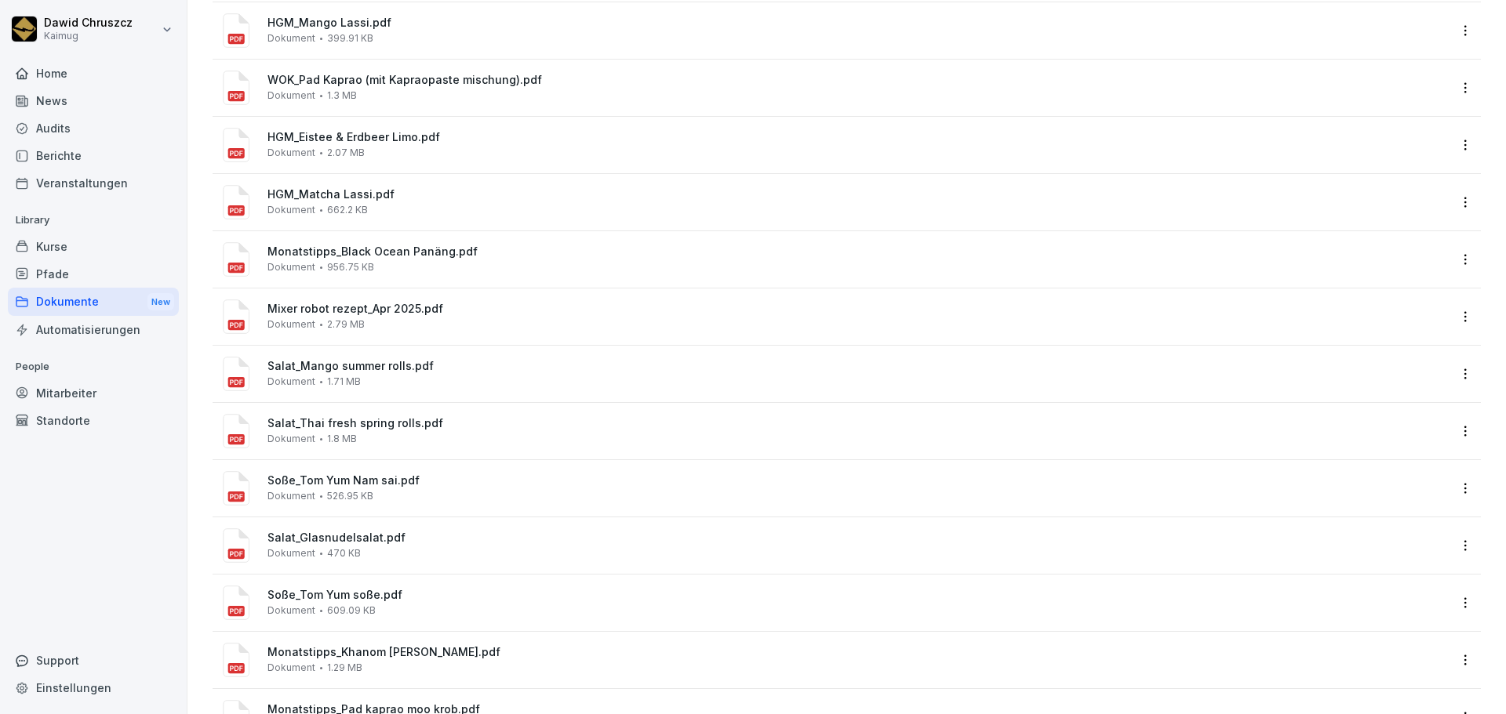
click at [365, 431] on div "Salat_Thai fresh spring rolls.pdf Dokument 1.8 MB" at bounding box center [857, 430] width 1180 height 27
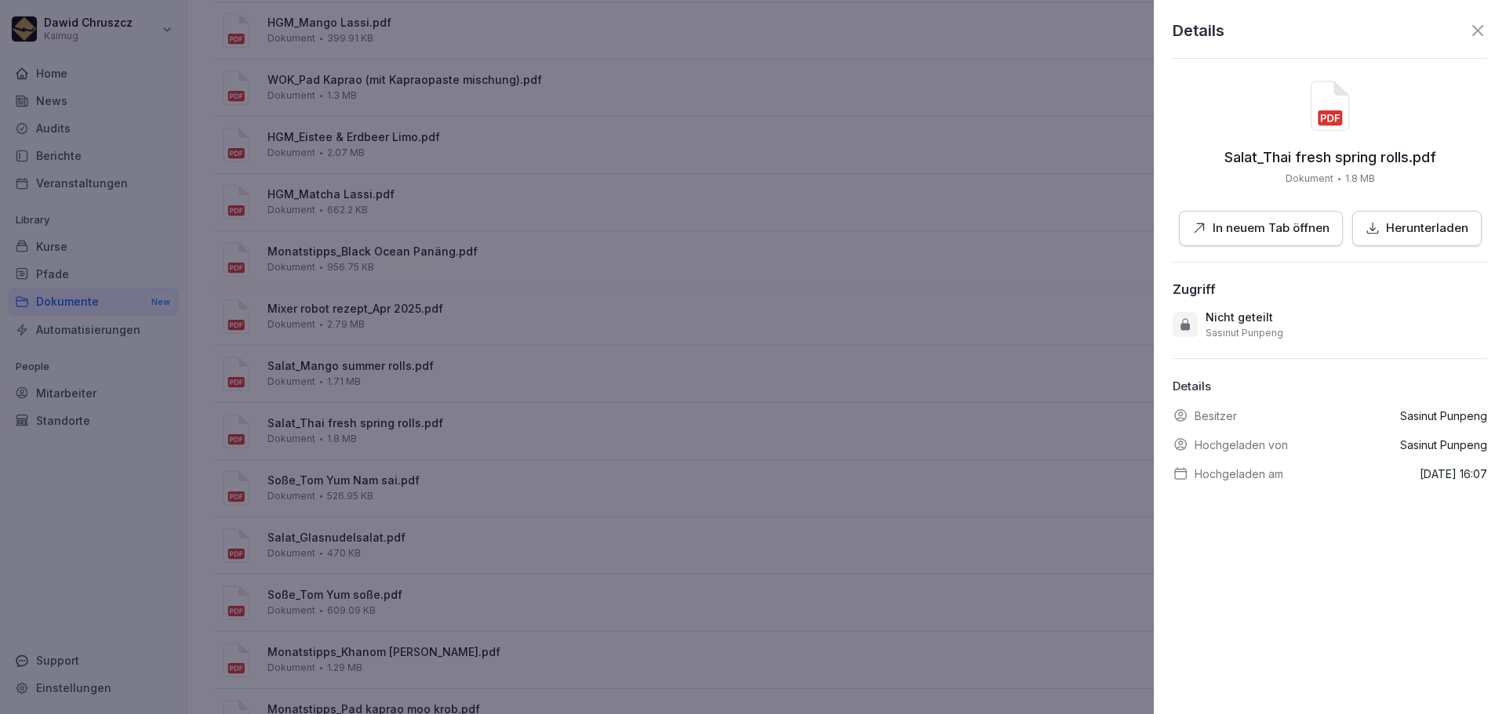
click at [1298, 222] on p "In neuem Tab öffnen" at bounding box center [1270, 229] width 117 height 18
click at [732, 450] on div at bounding box center [753, 357] width 1506 height 714
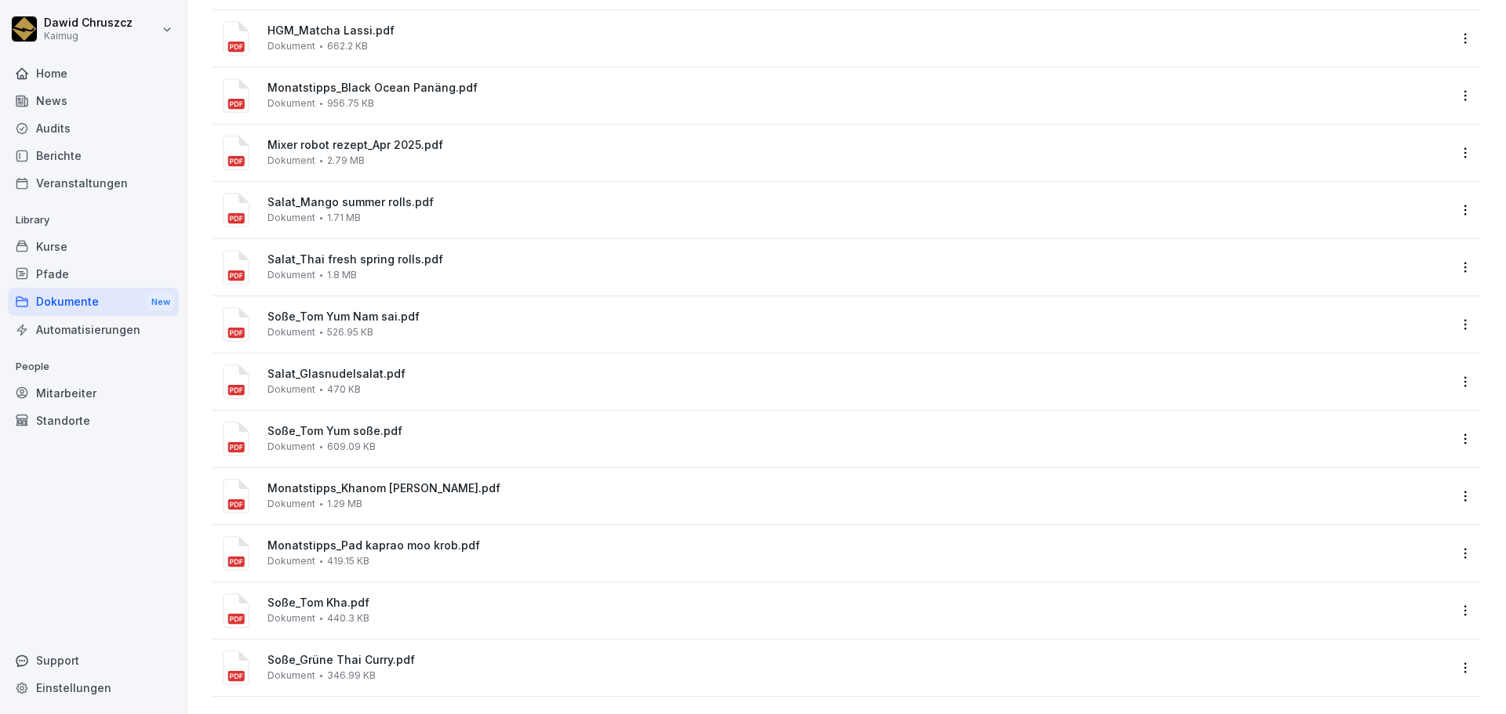
scroll to position [340, 0]
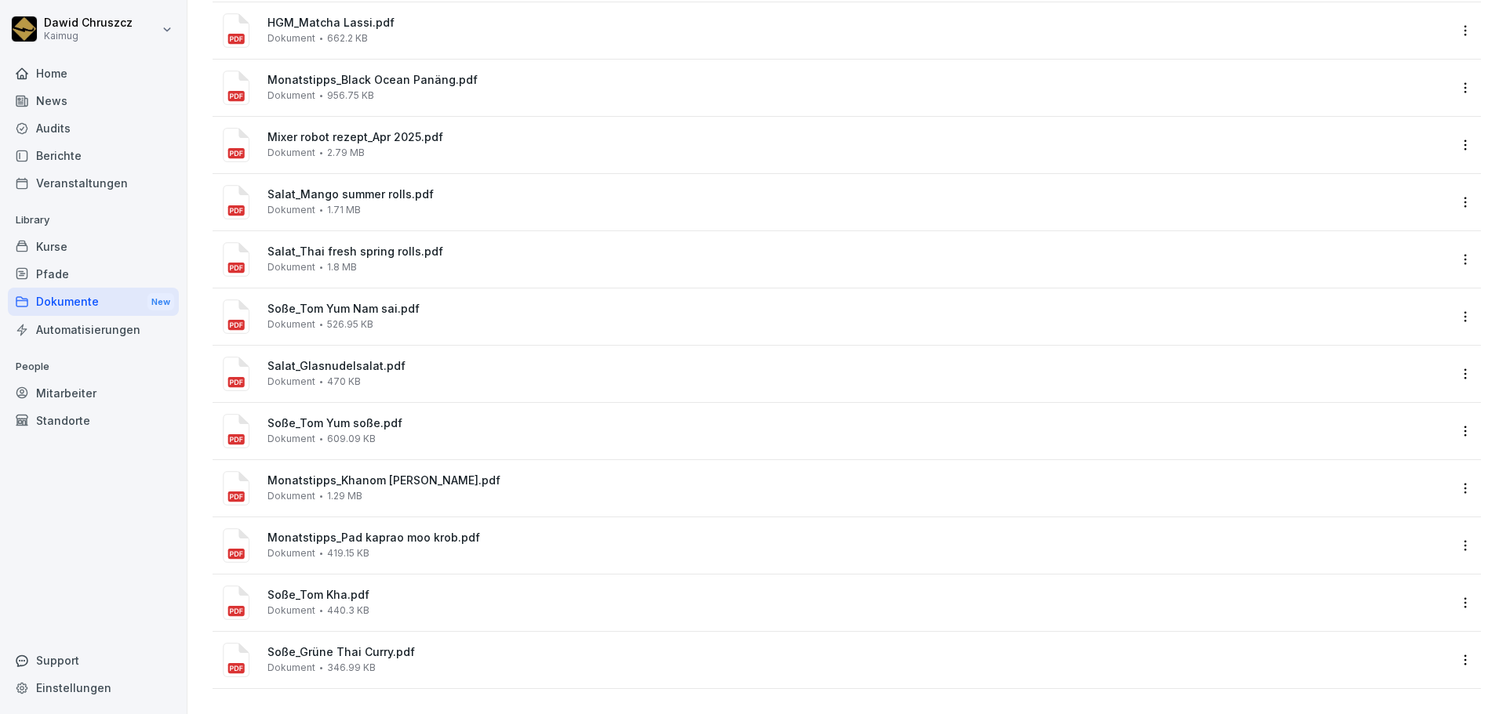
click at [414, 532] on span "Monatstipps_Pad kaprao moo krob.pdf" at bounding box center [857, 538] width 1180 height 13
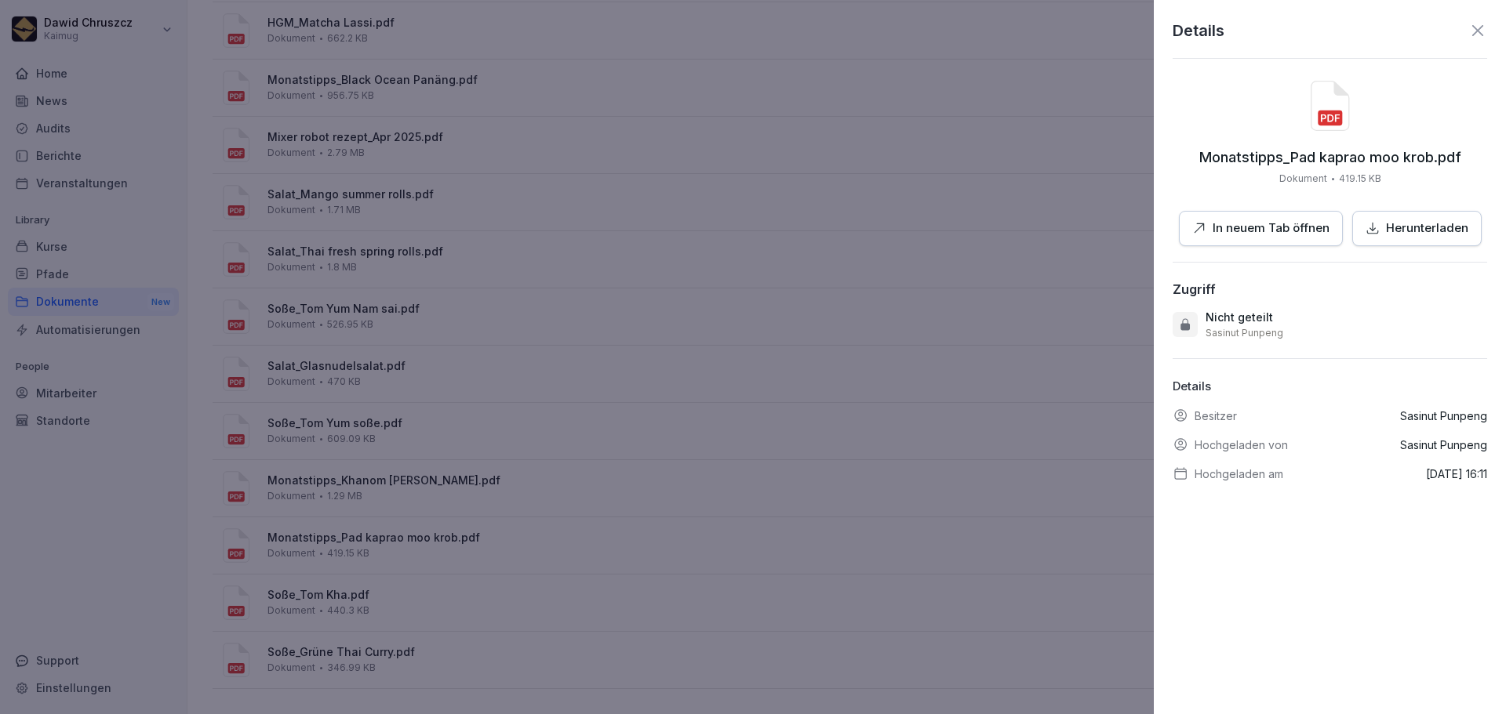
click at [1468, 27] on icon at bounding box center [1477, 30] width 19 height 19
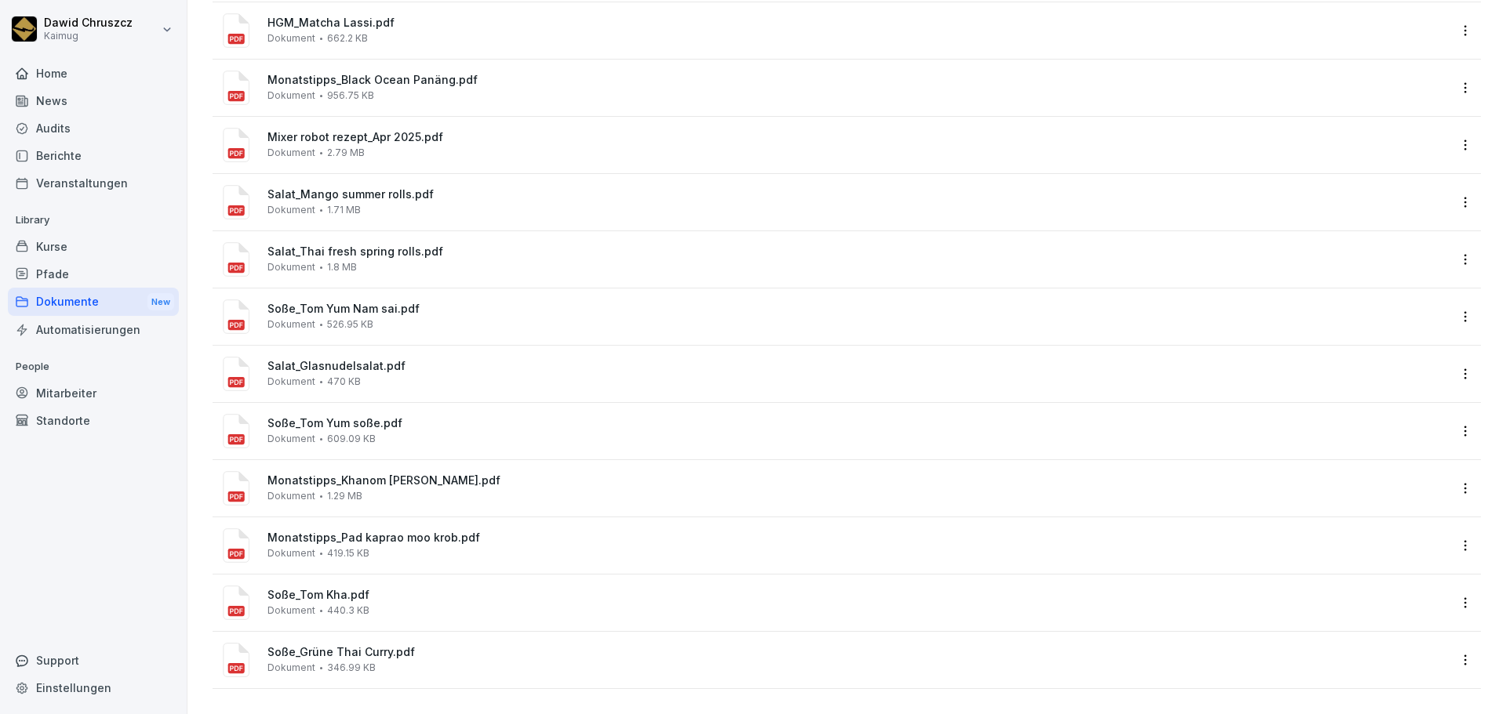
drag, startPoint x: 77, startPoint y: 253, endPoint x: 141, endPoint y: 260, distance: 64.7
click at [77, 253] on div "Kurse" at bounding box center [93, 246] width 171 height 27
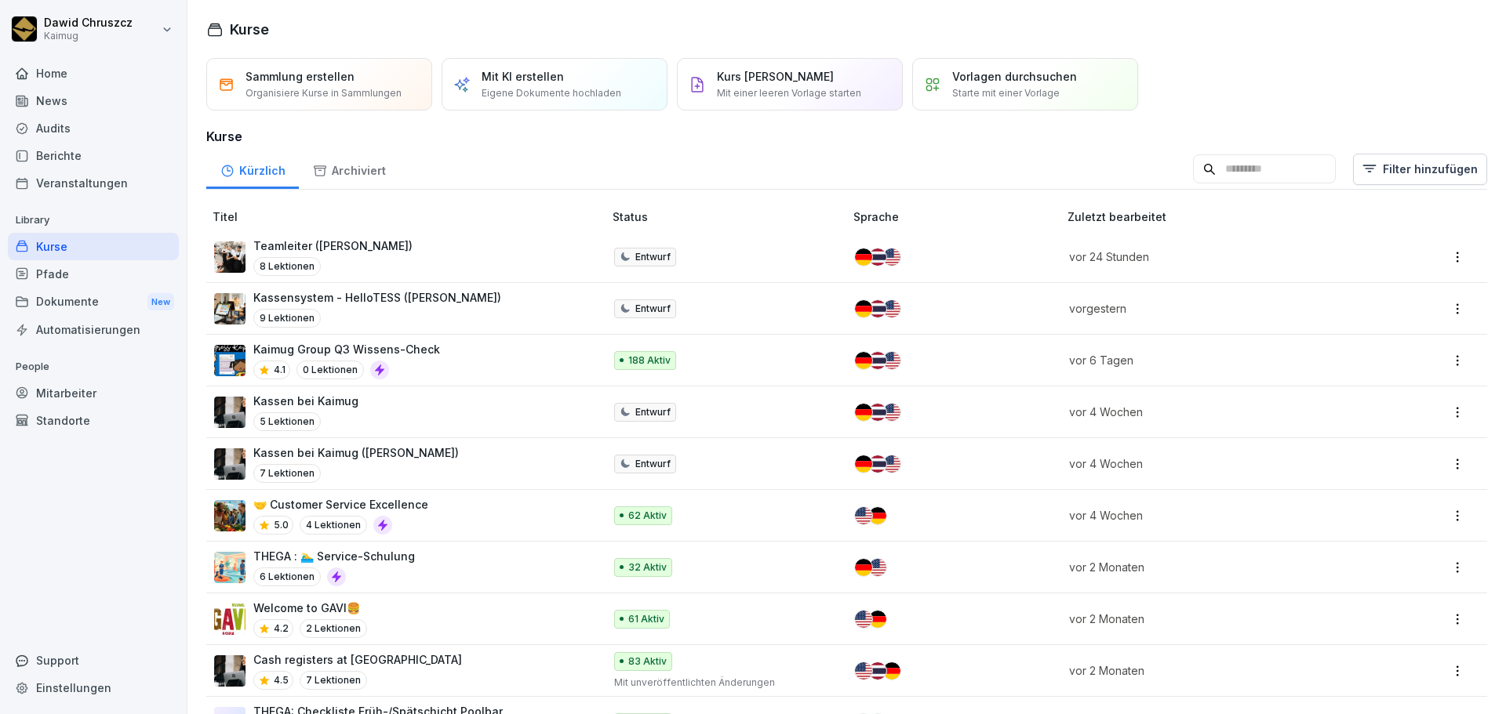
click at [1228, 163] on input at bounding box center [1264, 170] width 143 height 30
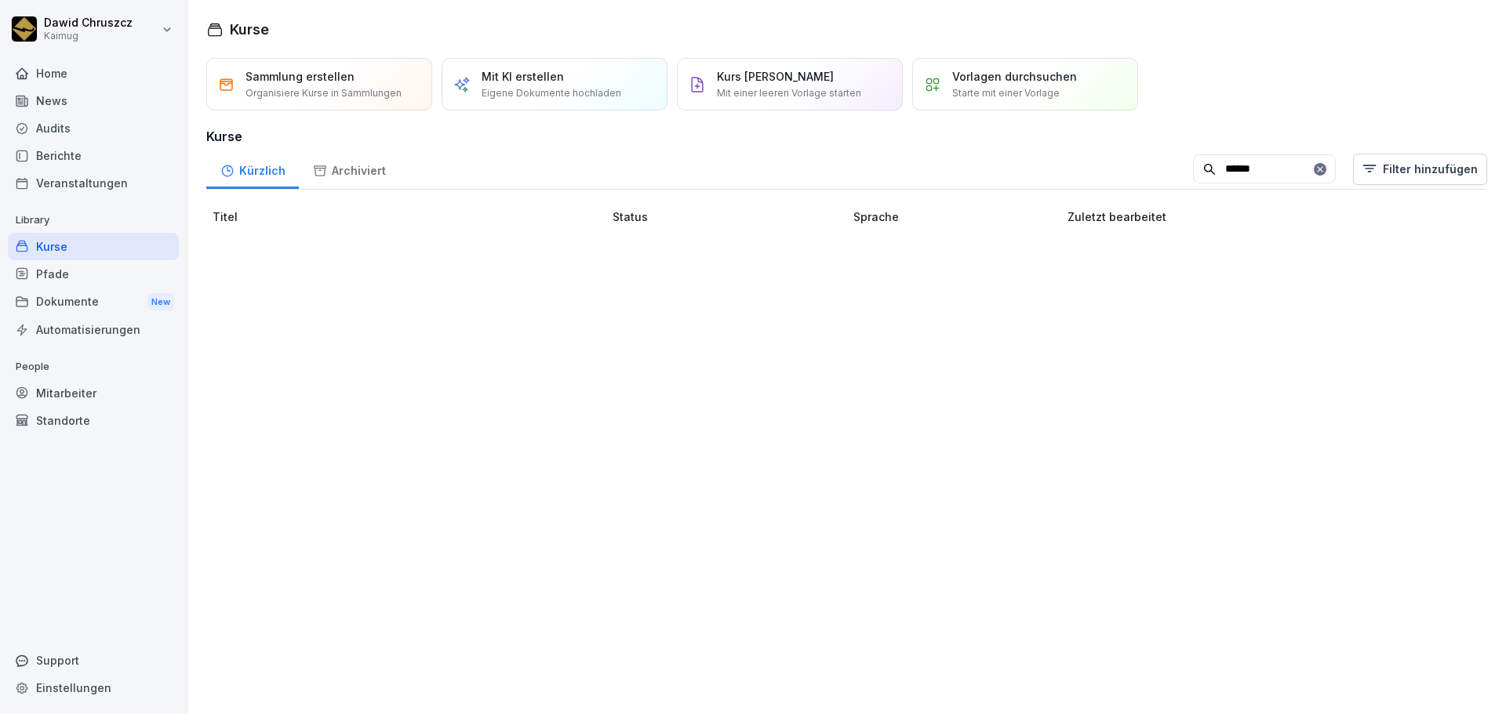
click at [1223, 165] on input "******" at bounding box center [1264, 170] width 143 height 30
drag, startPoint x: 1231, startPoint y: 172, endPoint x: 1140, endPoint y: 151, distance: 94.2
click at [1122, 162] on div "Kürzlich Archiviert ****** Filter hinzufügen" at bounding box center [846, 169] width 1281 height 41
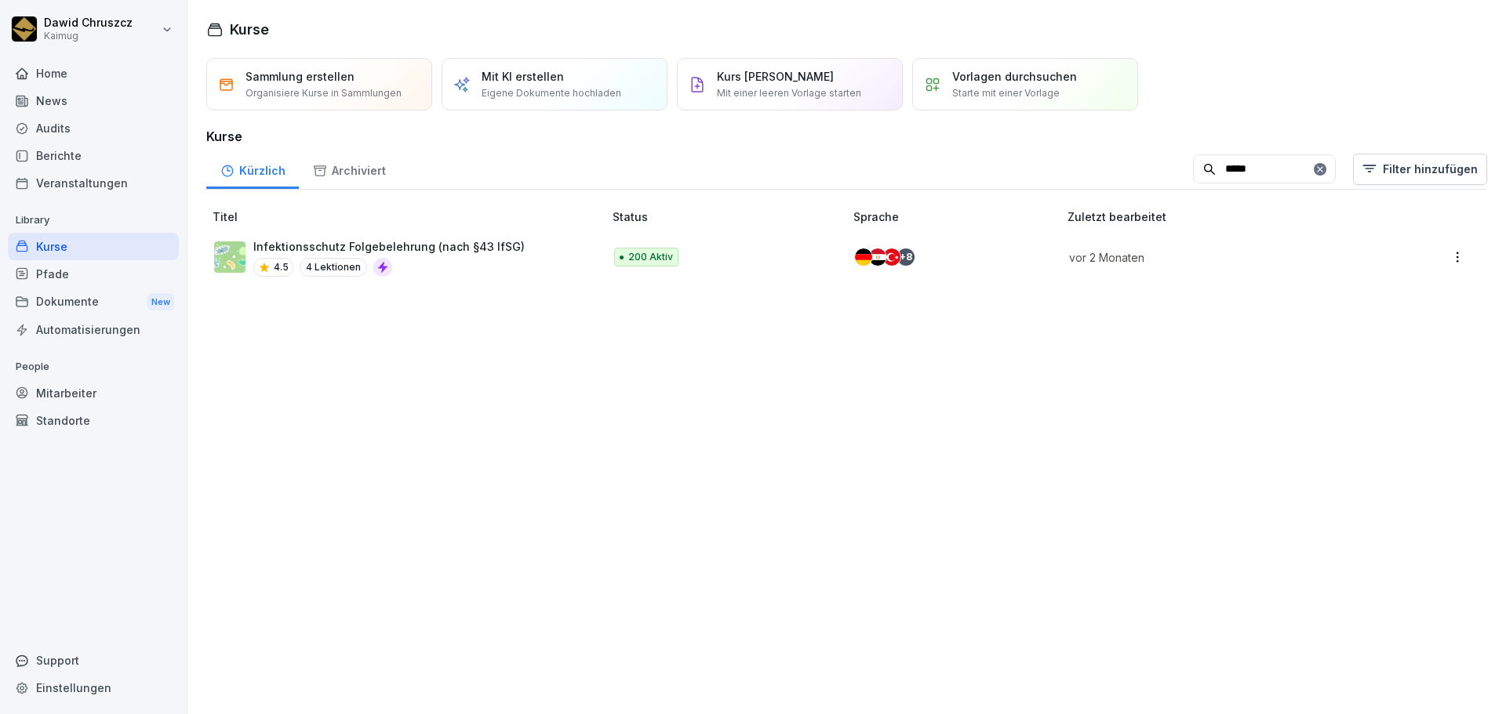
type input "*****"
click at [431, 243] on p "Infektionsschutz Folgebelehrung (nach §43 IfSG)" at bounding box center [388, 246] width 271 height 16
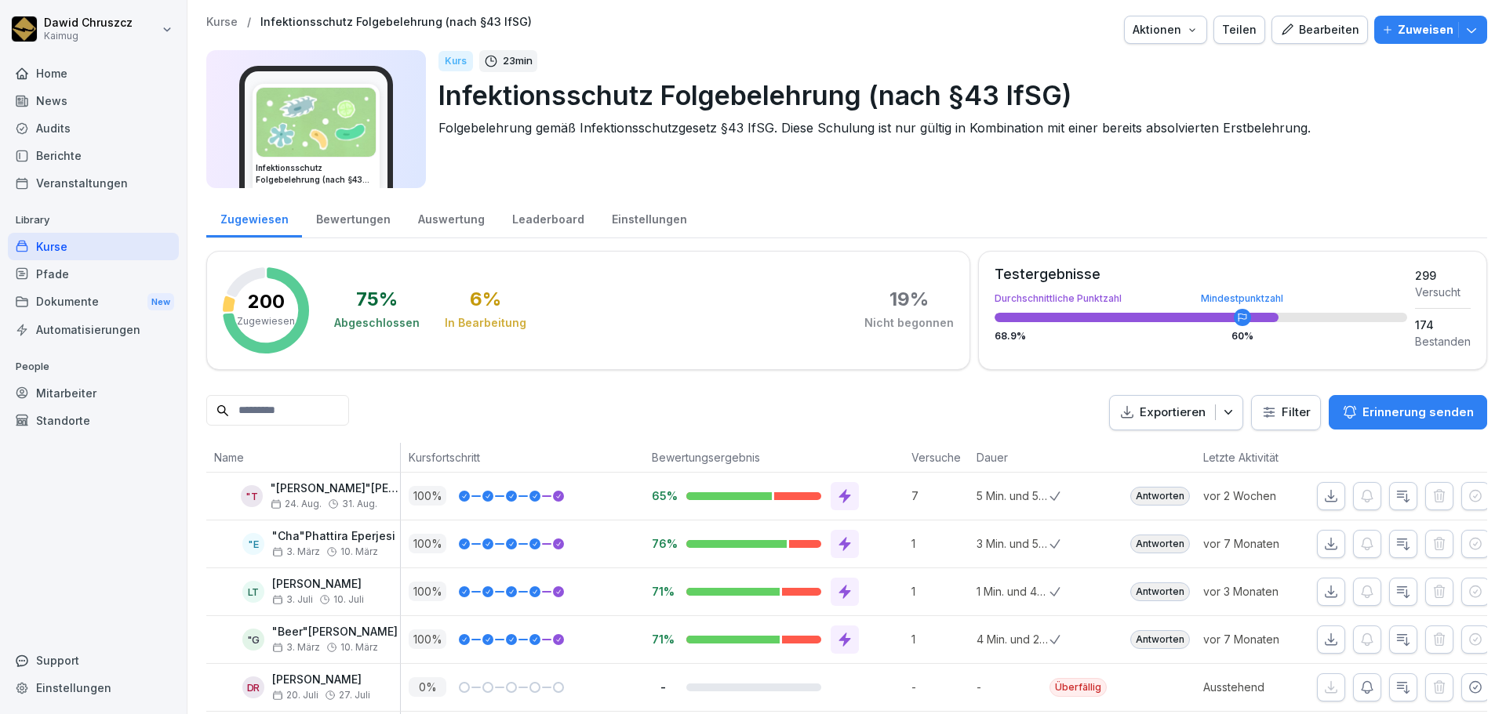
click at [1299, 416] on html "[PERSON_NAME] Kaimug Home News Audits Berichte Veranstaltungen Library Kurse Pf…" at bounding box center [753, 357] width 1506 height 714
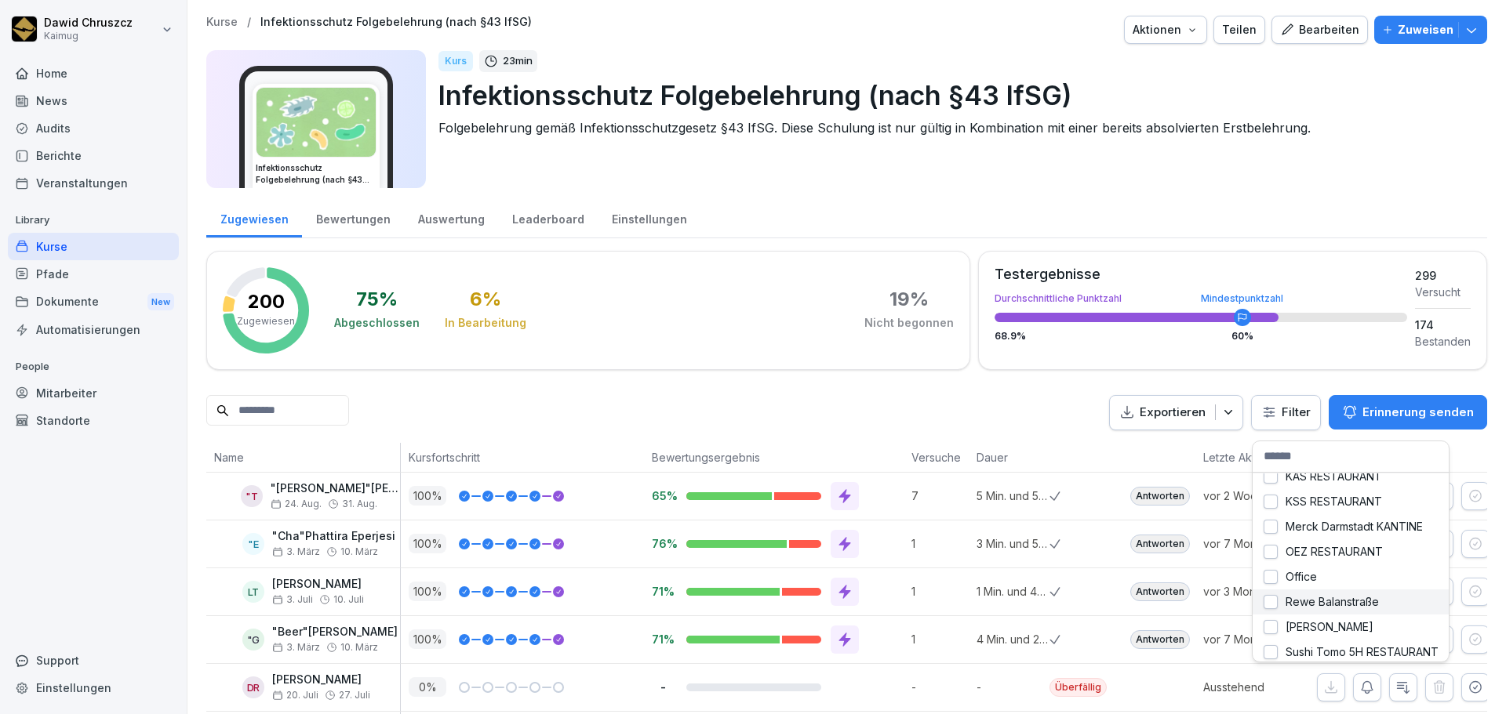
scroll to position [235, 0]
